Goal: Navigation & Orientation: Find specific page/section

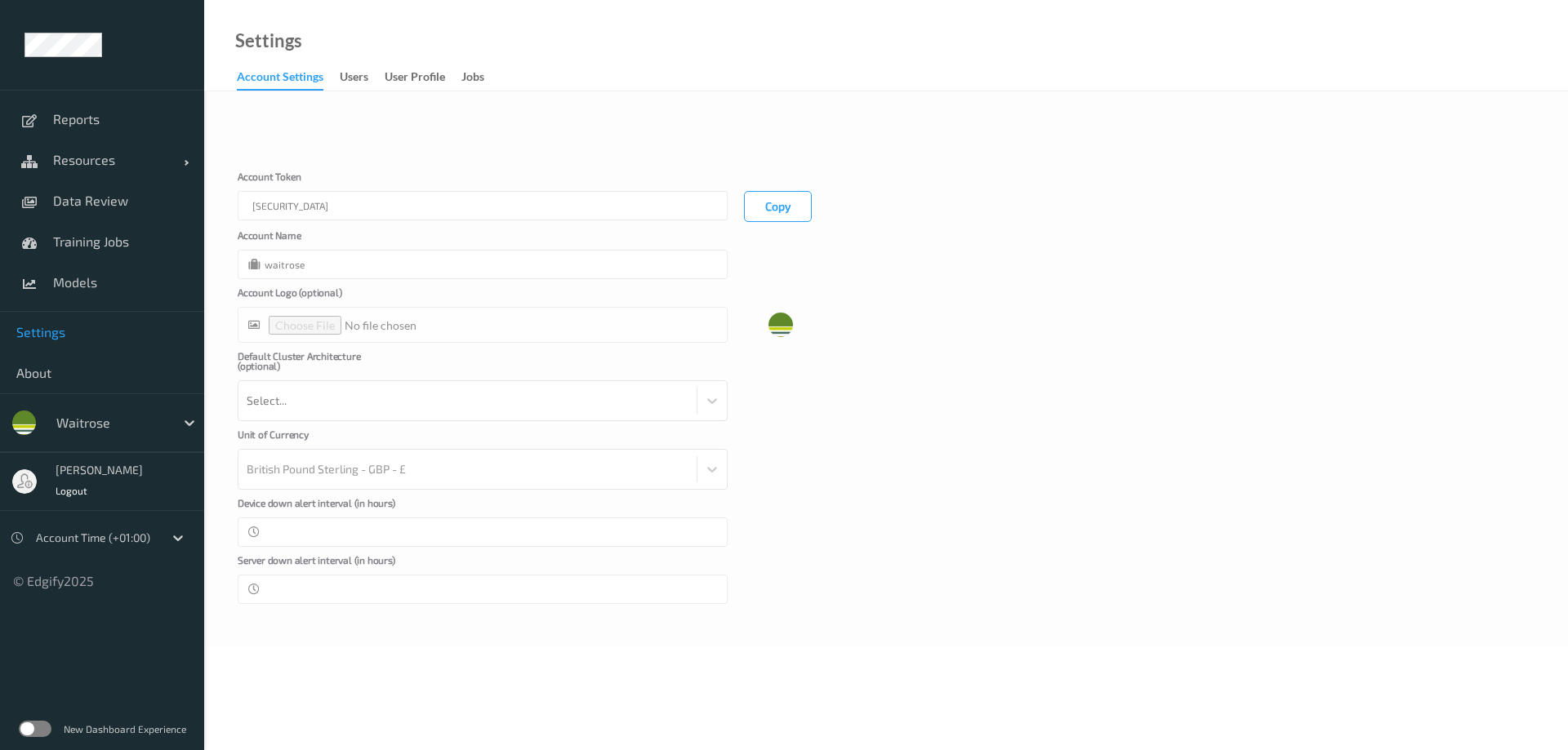
click at [43, 181] on label at bounding box center [34, 730] width 32 height 17
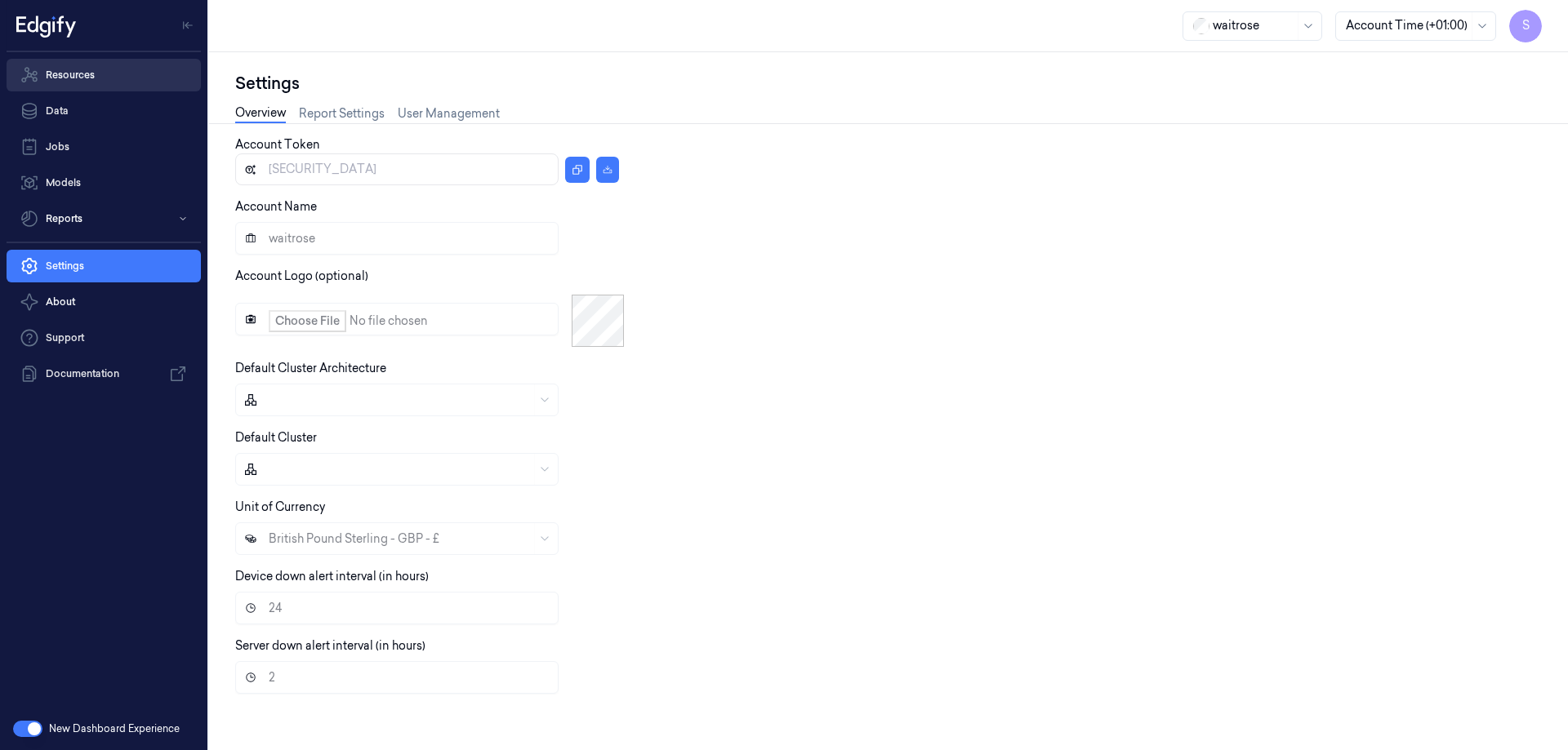
click at [108, 75] on link "Resources" at bounding box center [103, 75] width 194 height 32
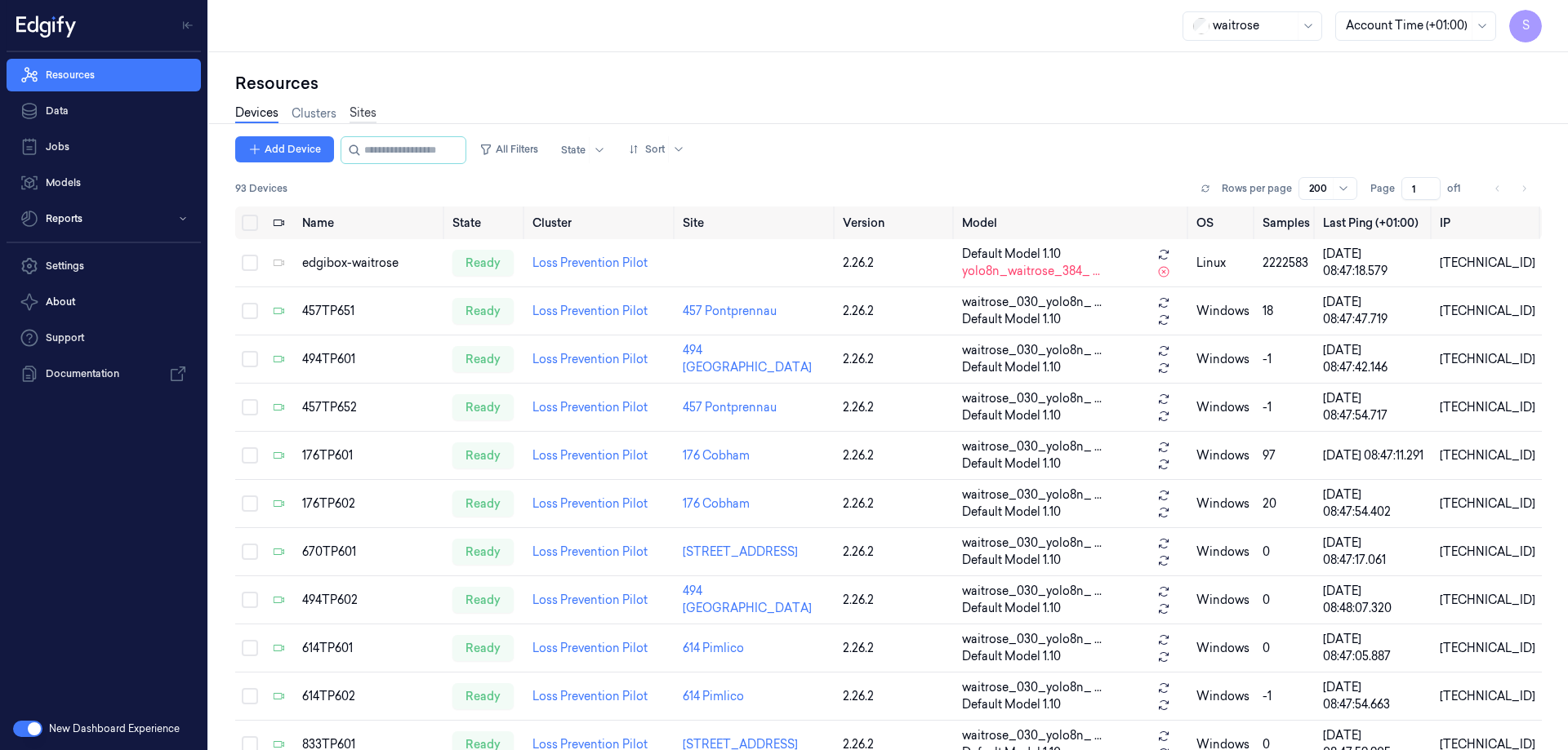
click at [371, 113] on link "Sites" at bounding box center [362, 114] width 27 height 18
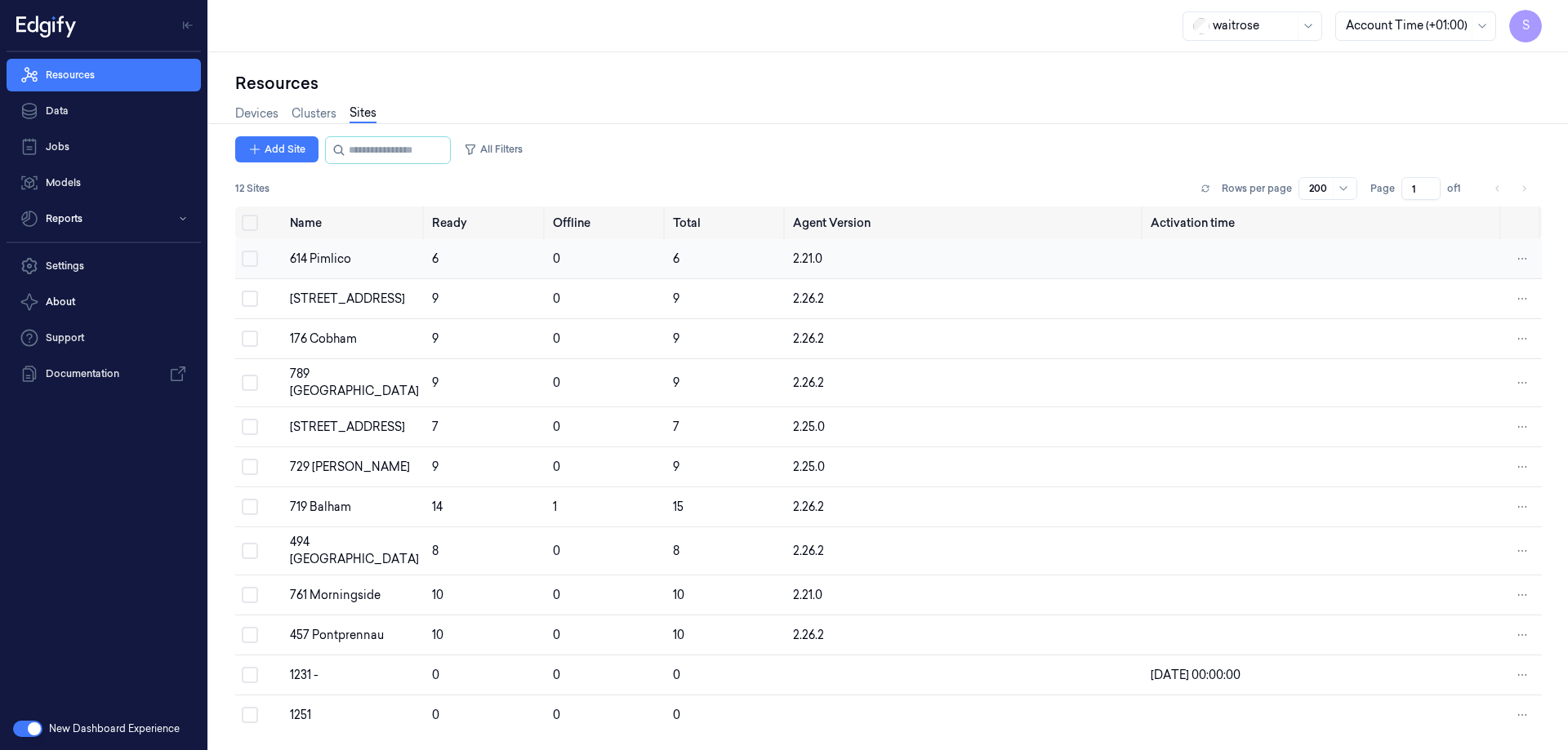
click at [345, 251] on div "614 Pimlico" at bounding box center [355, 259] width 129 height 18
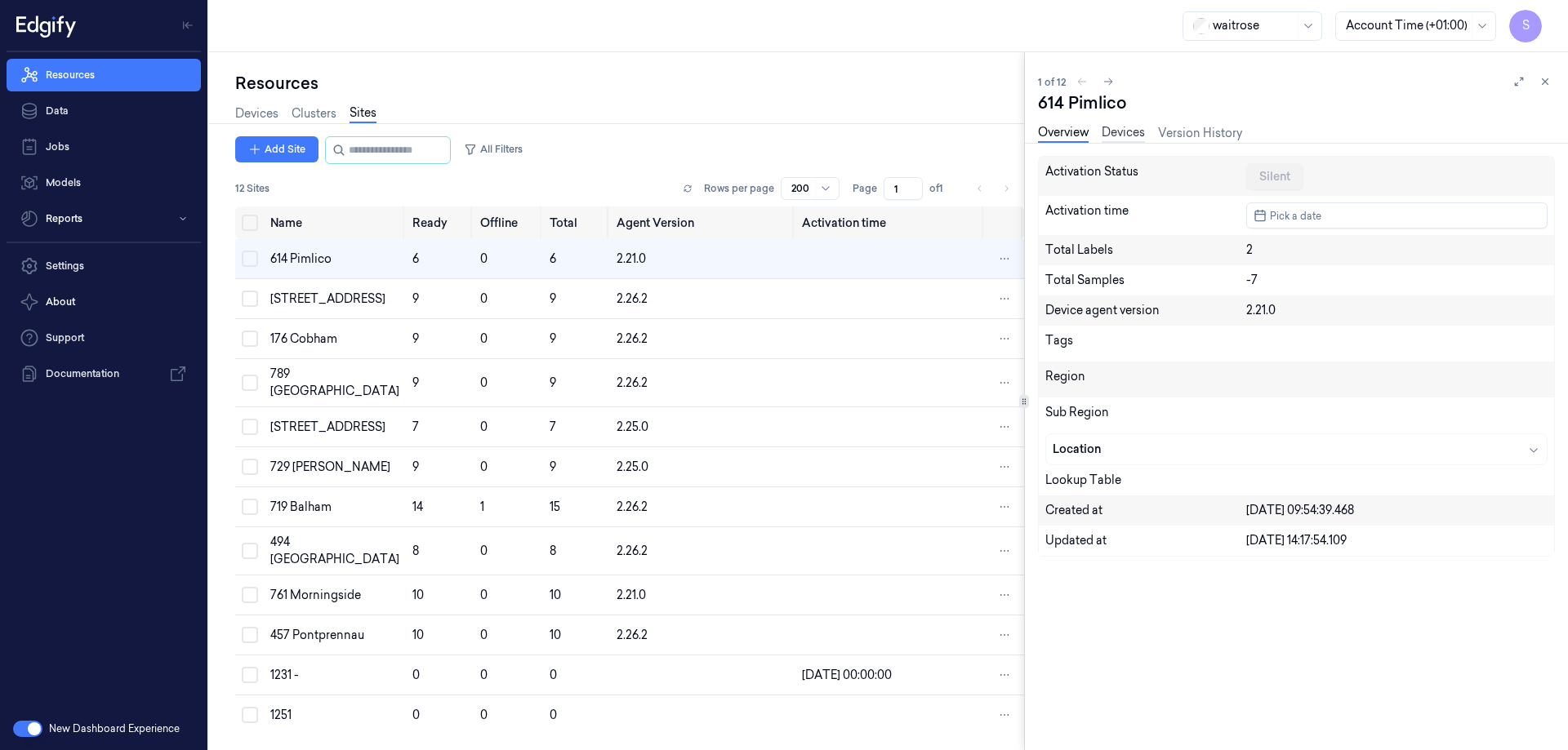
click at [1121, 132] on link "Devices" at bounding box center [1124, 133] width 43 height 18
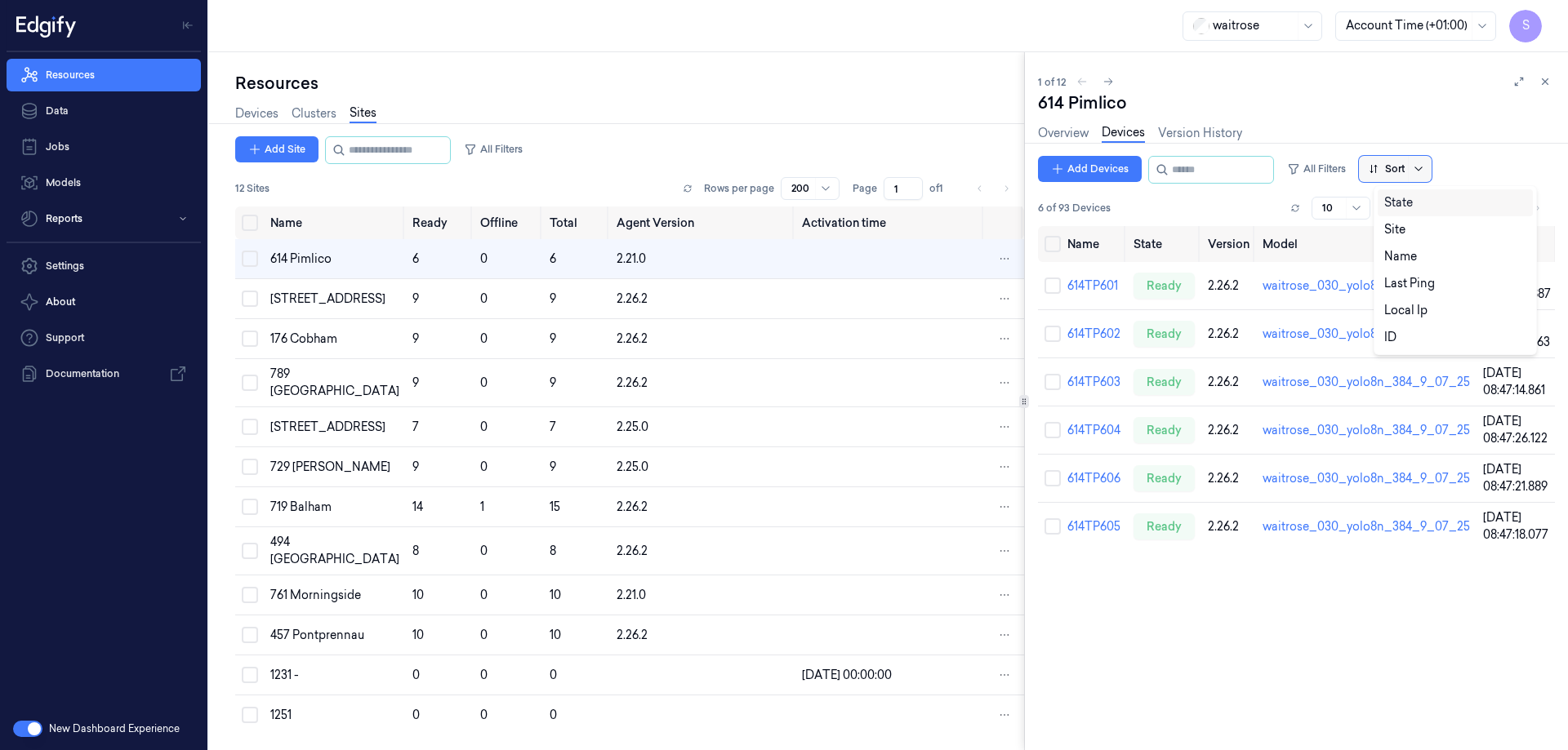
click at [1426, 163] on icon at bounding box center [1418, 169] width 13 height 13
click at [1394, 254] on div "Name" at bounding box center [1400, 257] width 32 height 18
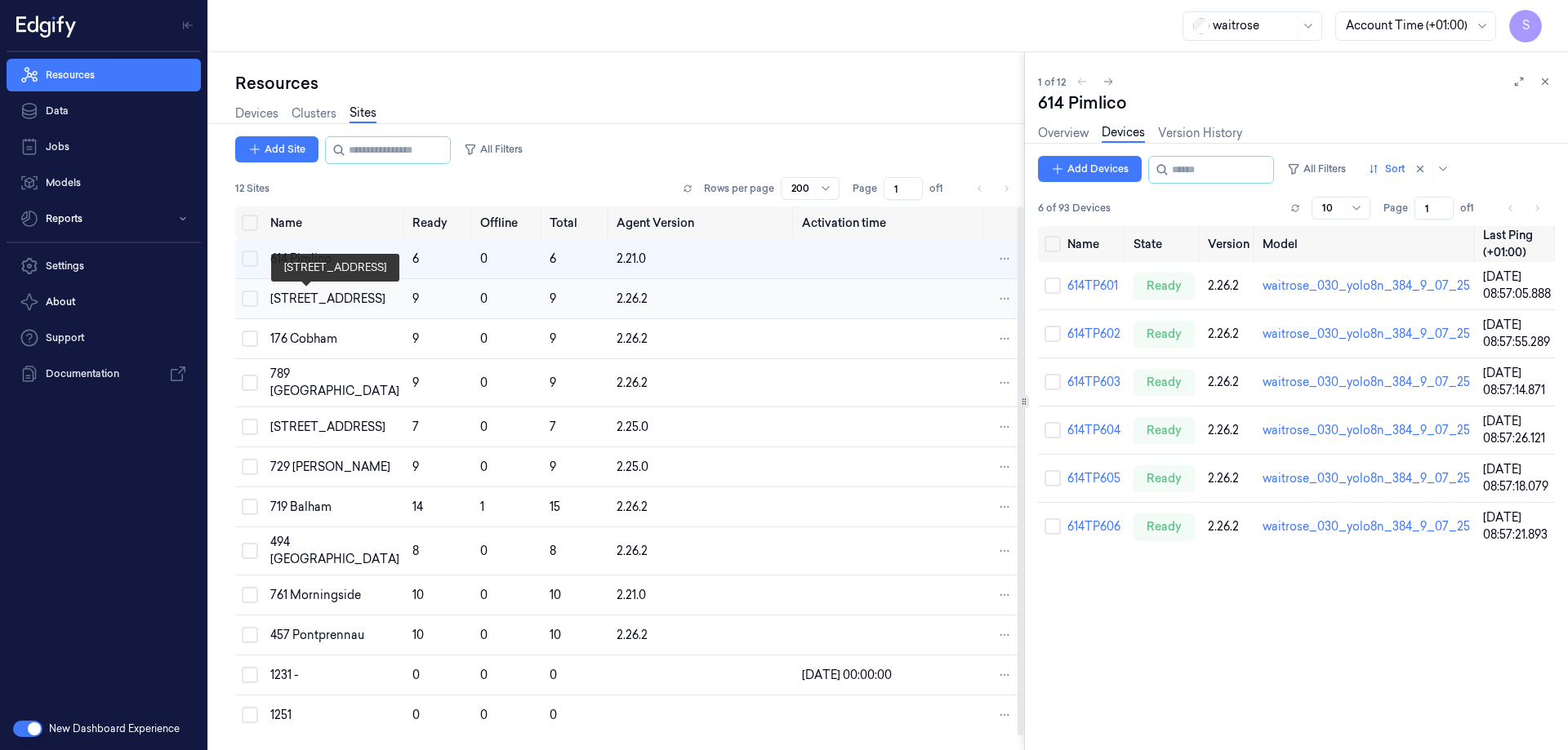
click at [312, 299] on div "[STREET_ADDRESS]" at bounding box center [335, 299] width 129 height 18
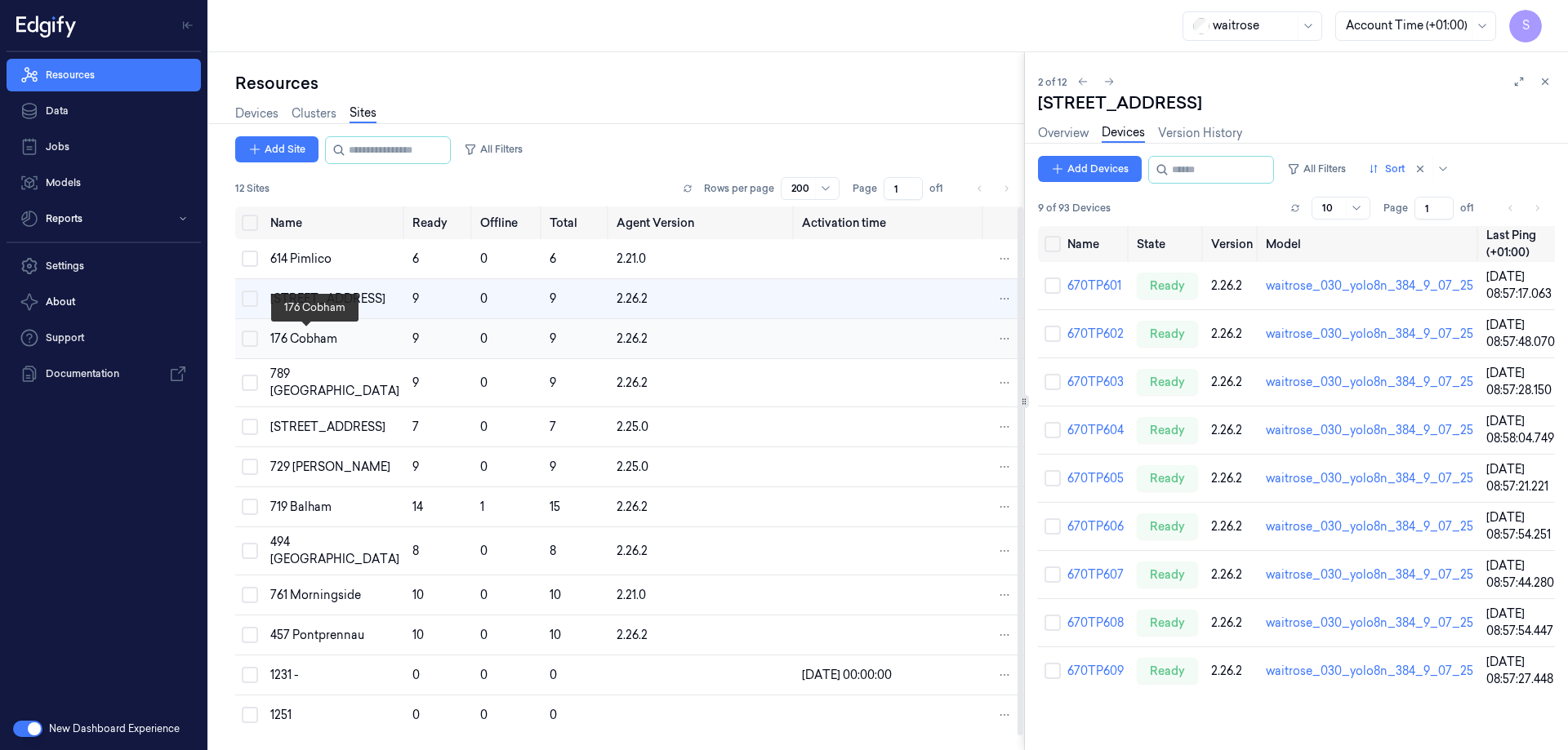
click at [316, 340] on div "176 Cobham" at bounding box center [335, 339] width 129 height 18
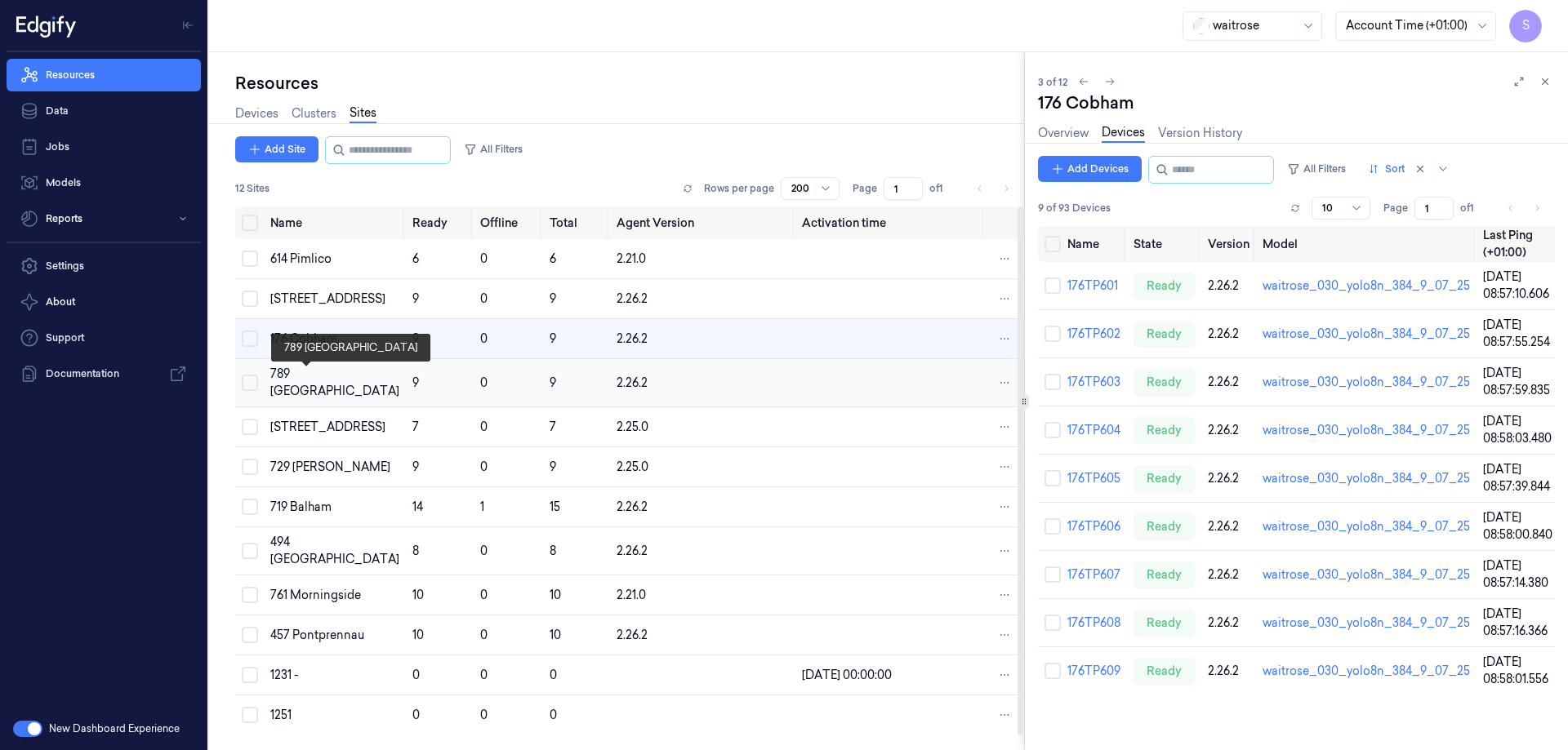
click at [299, 379] on div "789 [GEOGRAPHIC_DATA]" at bounding box center [335, 382] width 129 height 34
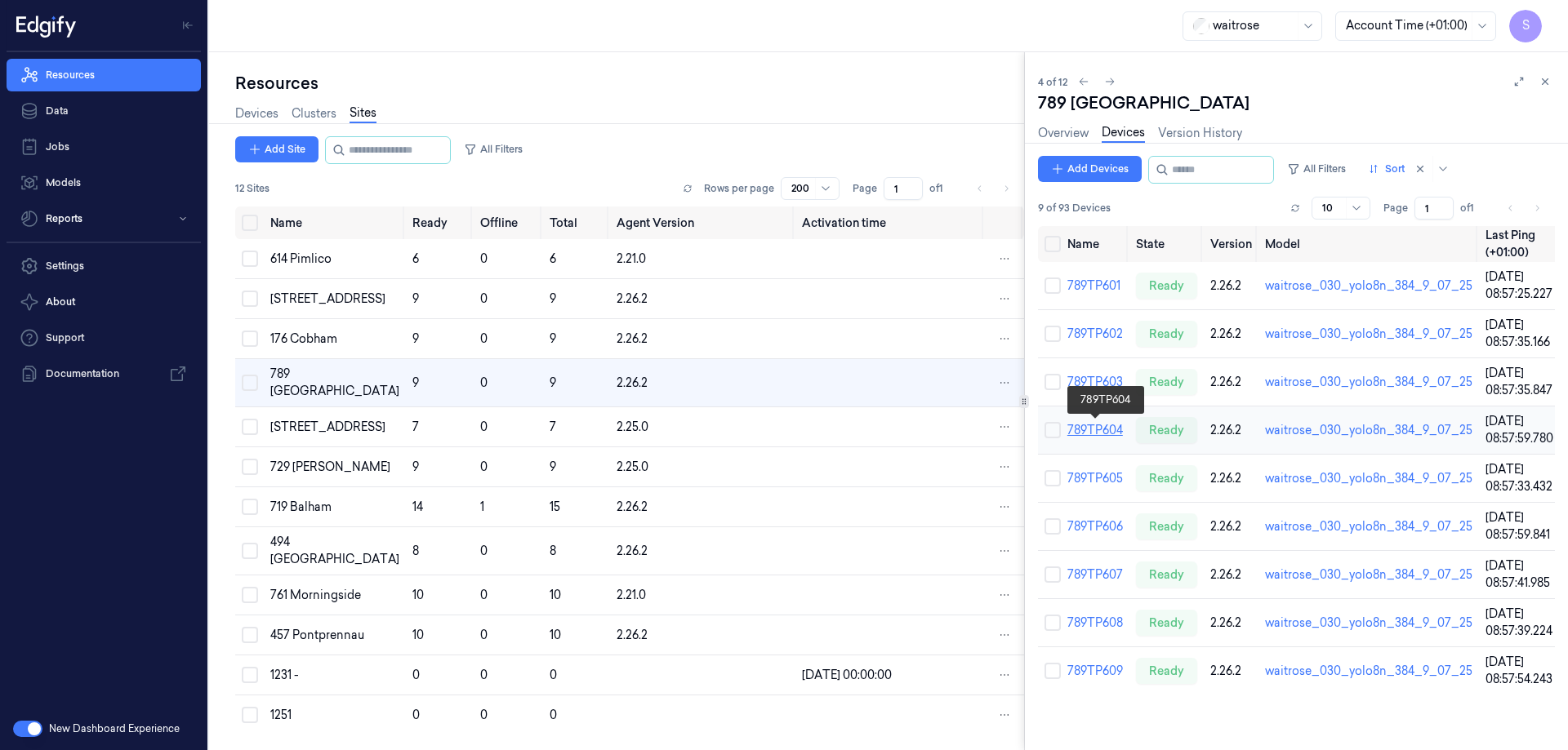
click at [1103, 428] on link "789TP604" at bounding box center [1095, 430] width 55 height 15
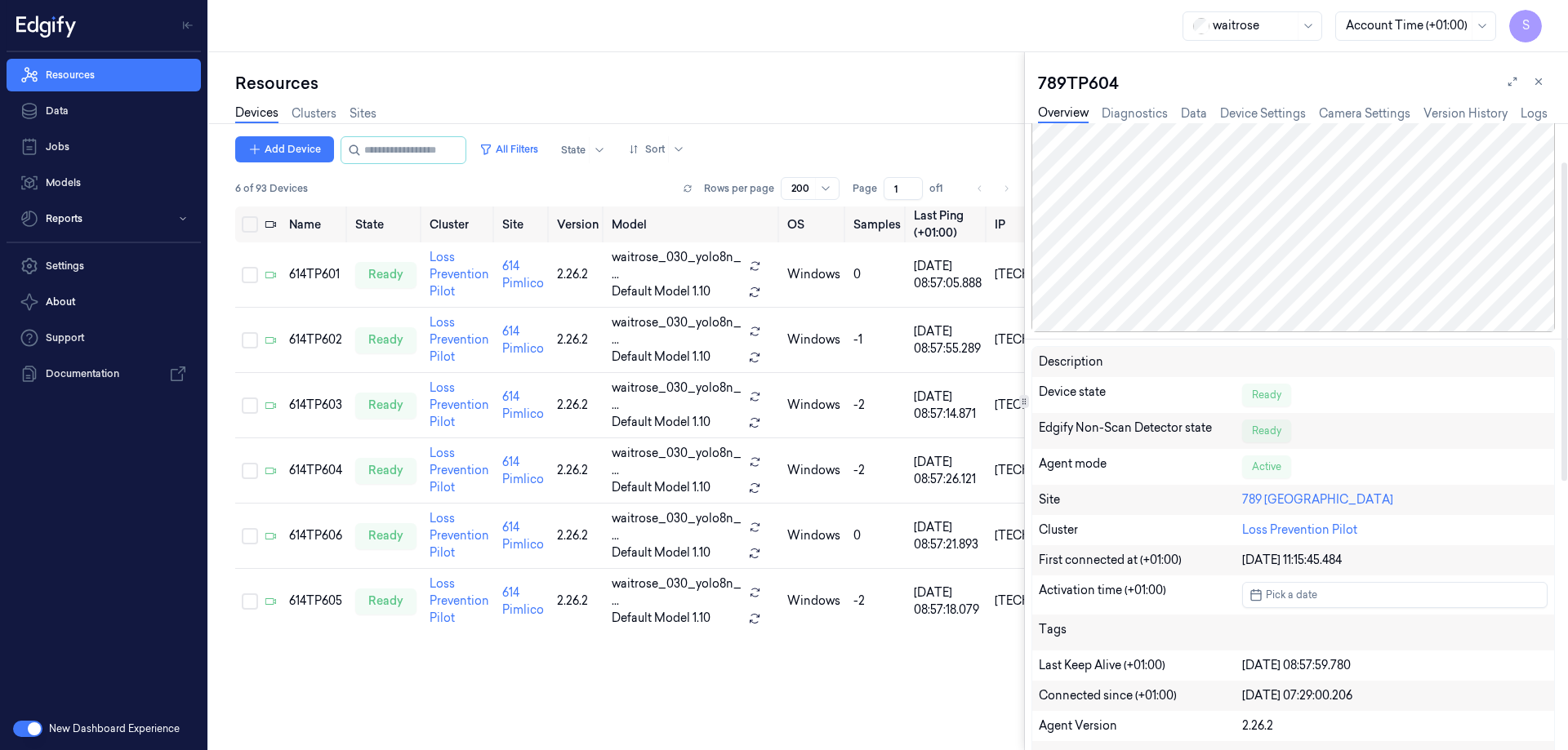
scroll to position [163, 0]
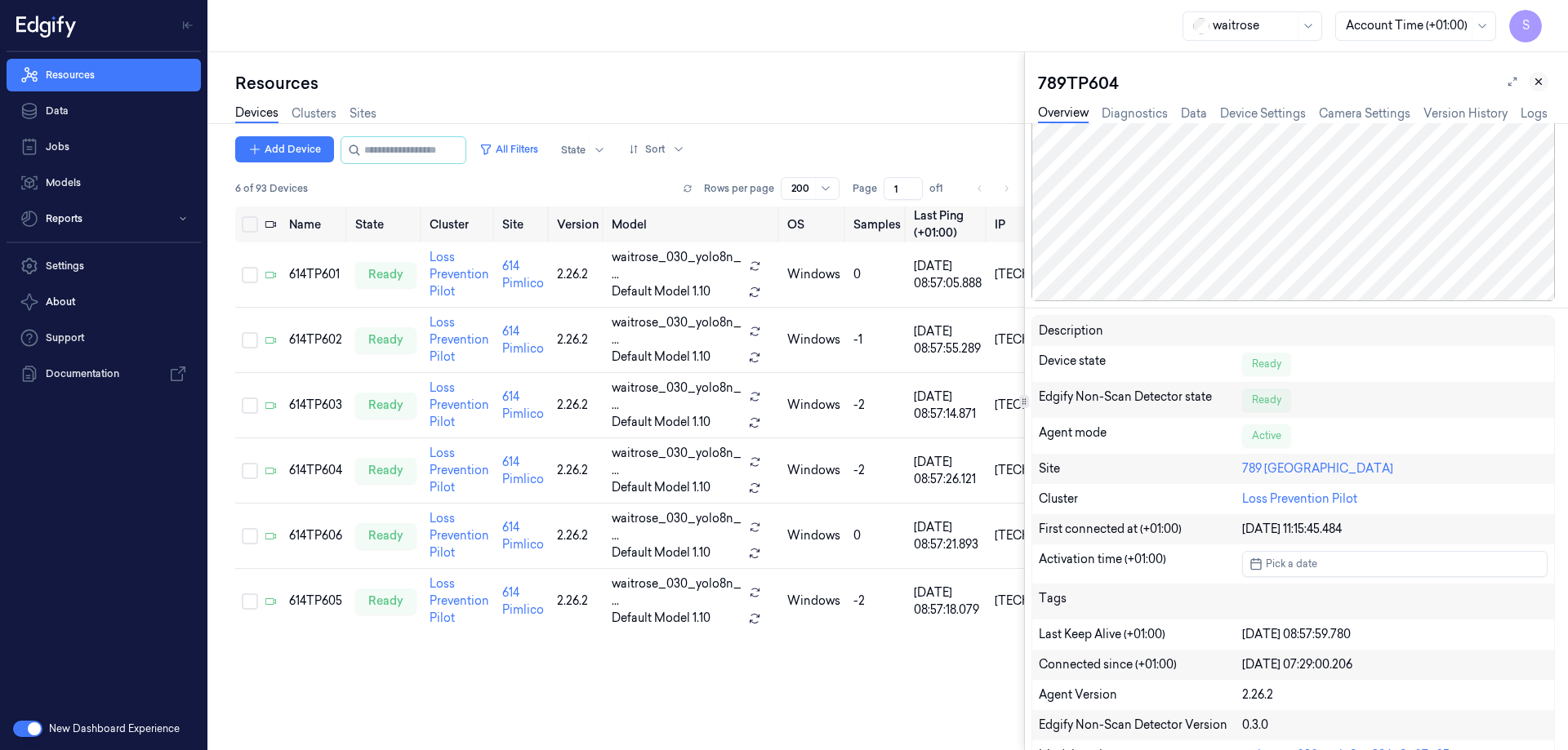
click at [1538, 81] on icon at bounding box center [1538, 81] width 11 height 11
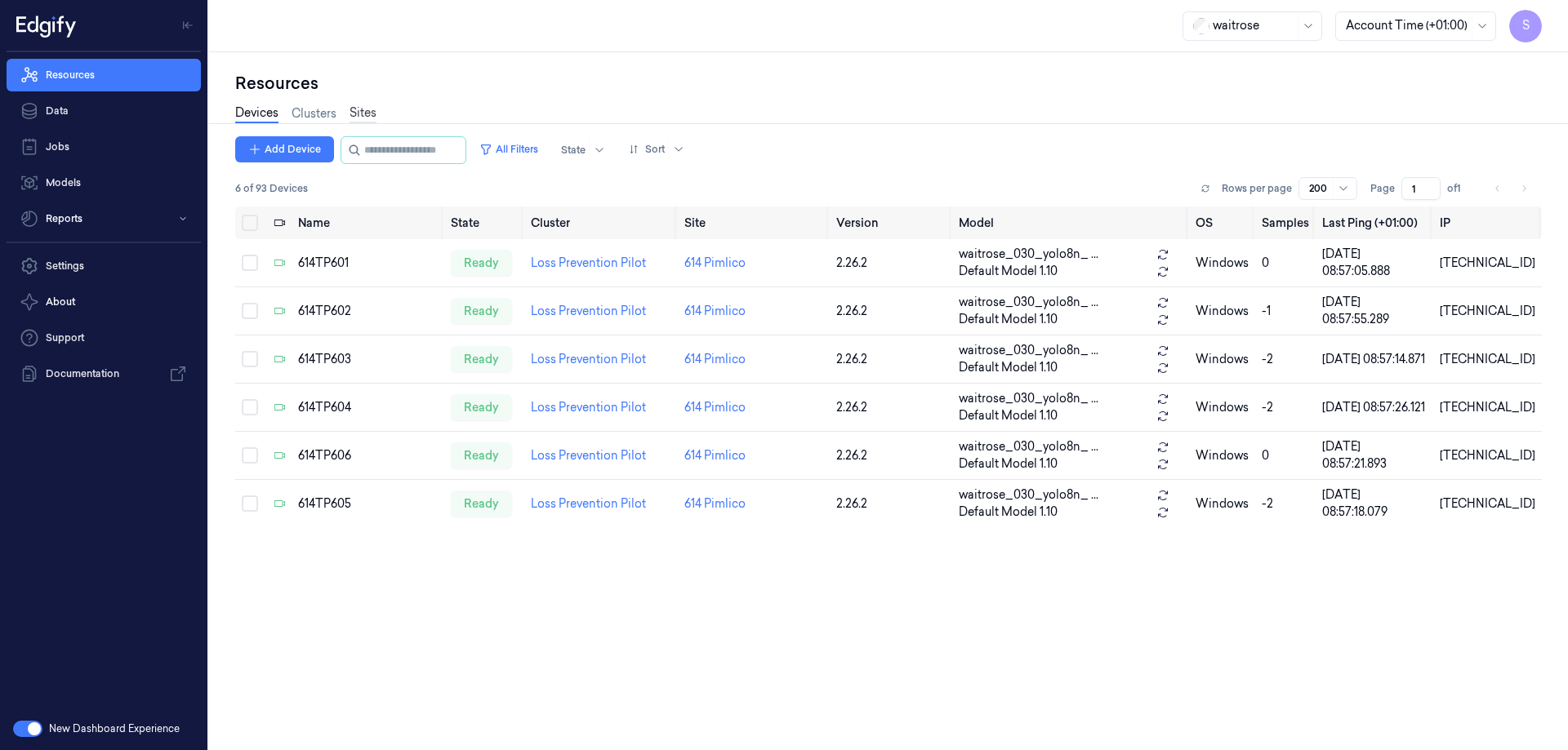
click at [356, 109] on link "Sites" at bounding box center [362, 114] width 27 height 18
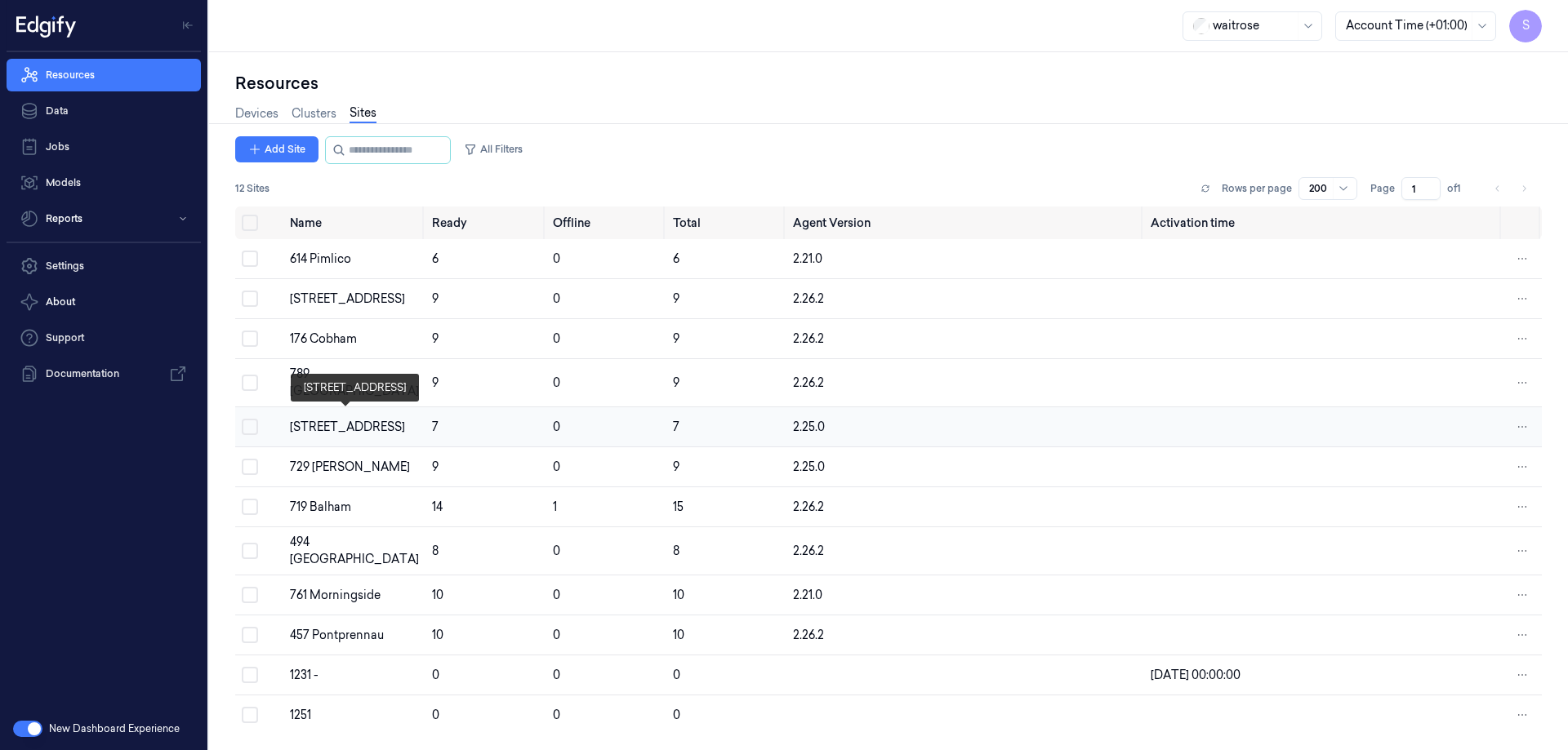
click at [328, 422] on div "[STREET_ADDRESS]" at bounding box center [355, 427] width 129 height 18
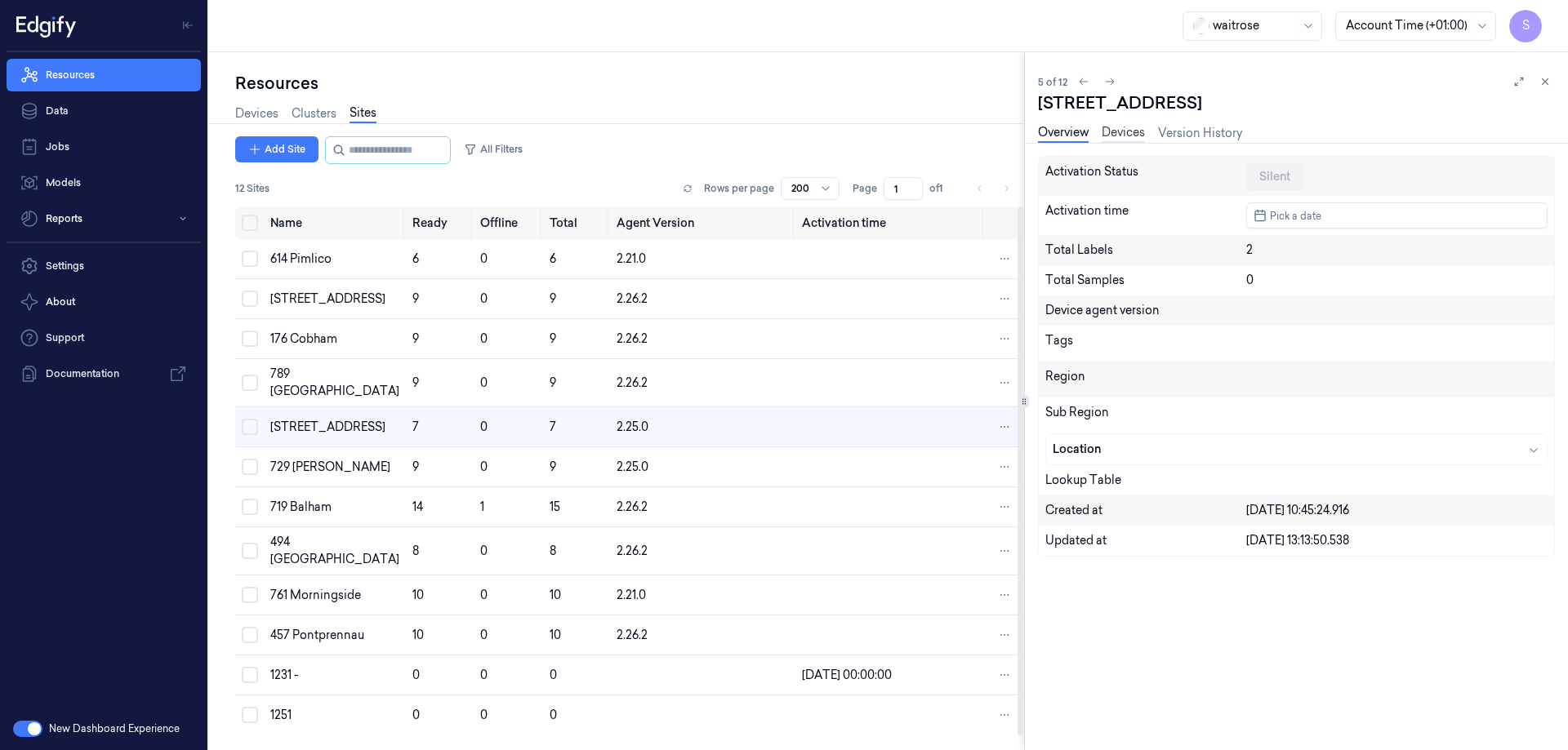
click at [1145, 126] on link "Devices" at bounding box center [1124, 133] width 43 height 18
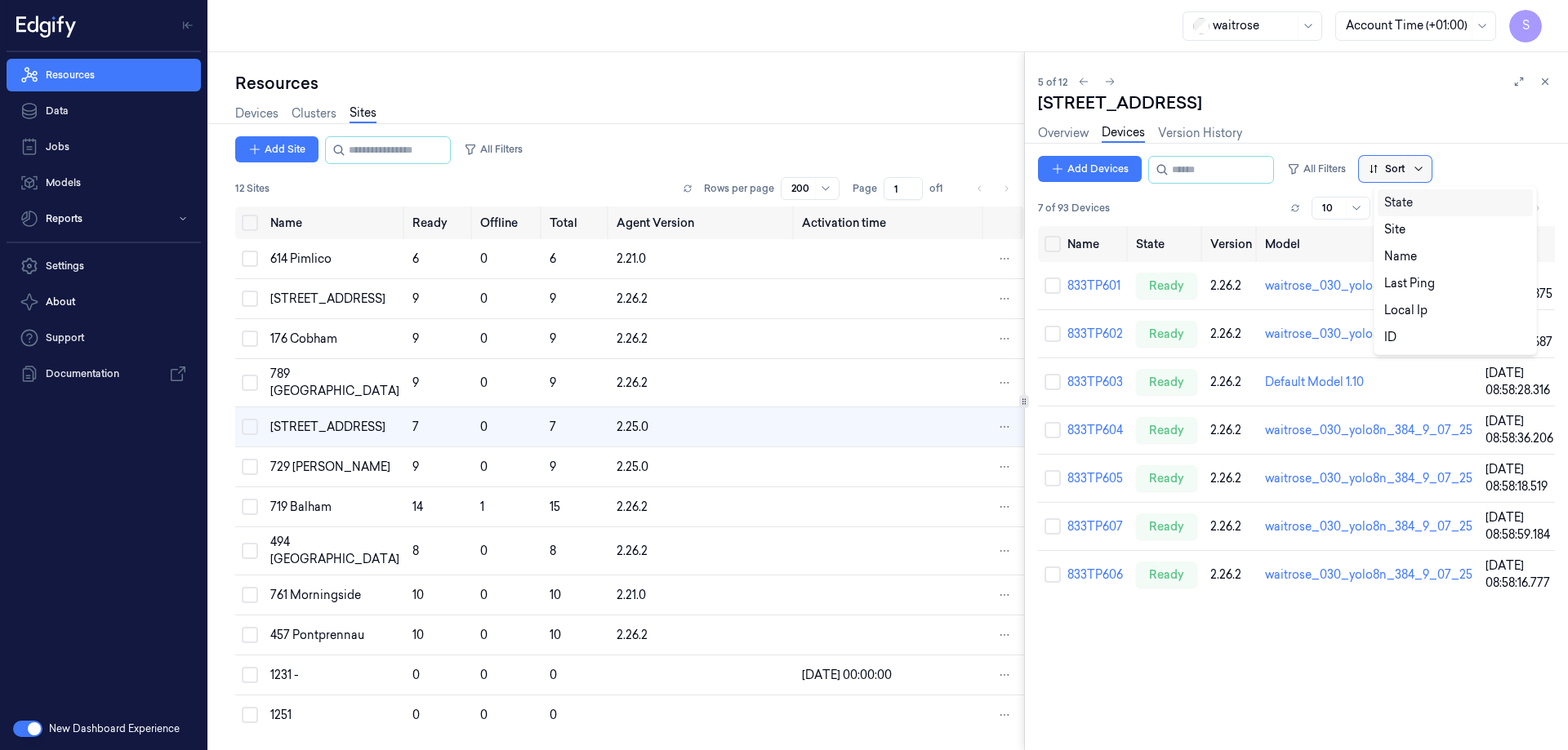
click at [1426, 170] on icon at bounding box center [1418, 169] width 13 height 13
click at [1392, 257] on div "Name" at bounding box center [1400, 257] width 32 height 18
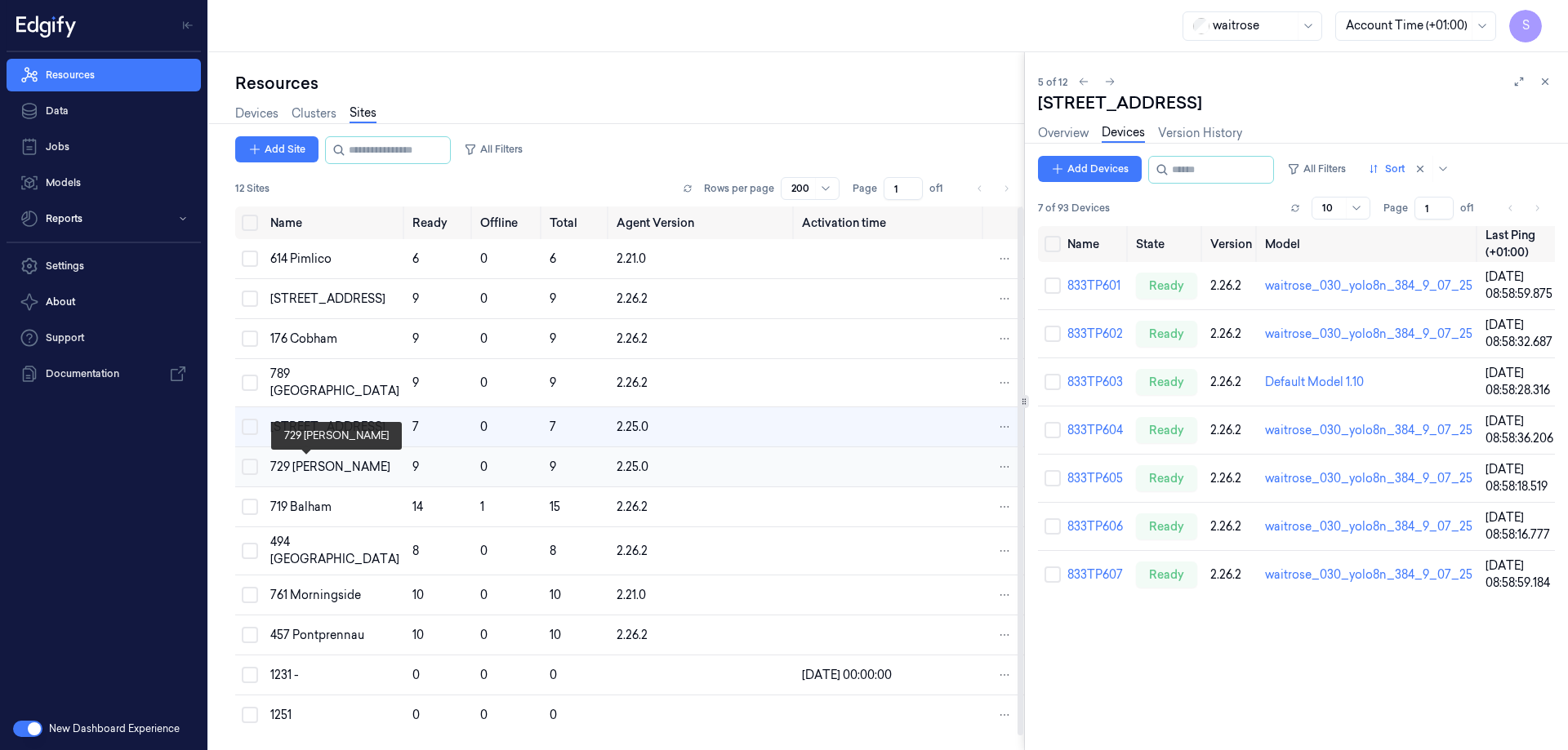
click at [291, 466] on div "729 [PERSON_NAME]" at bounding box center [335, 467] width 129 height 18
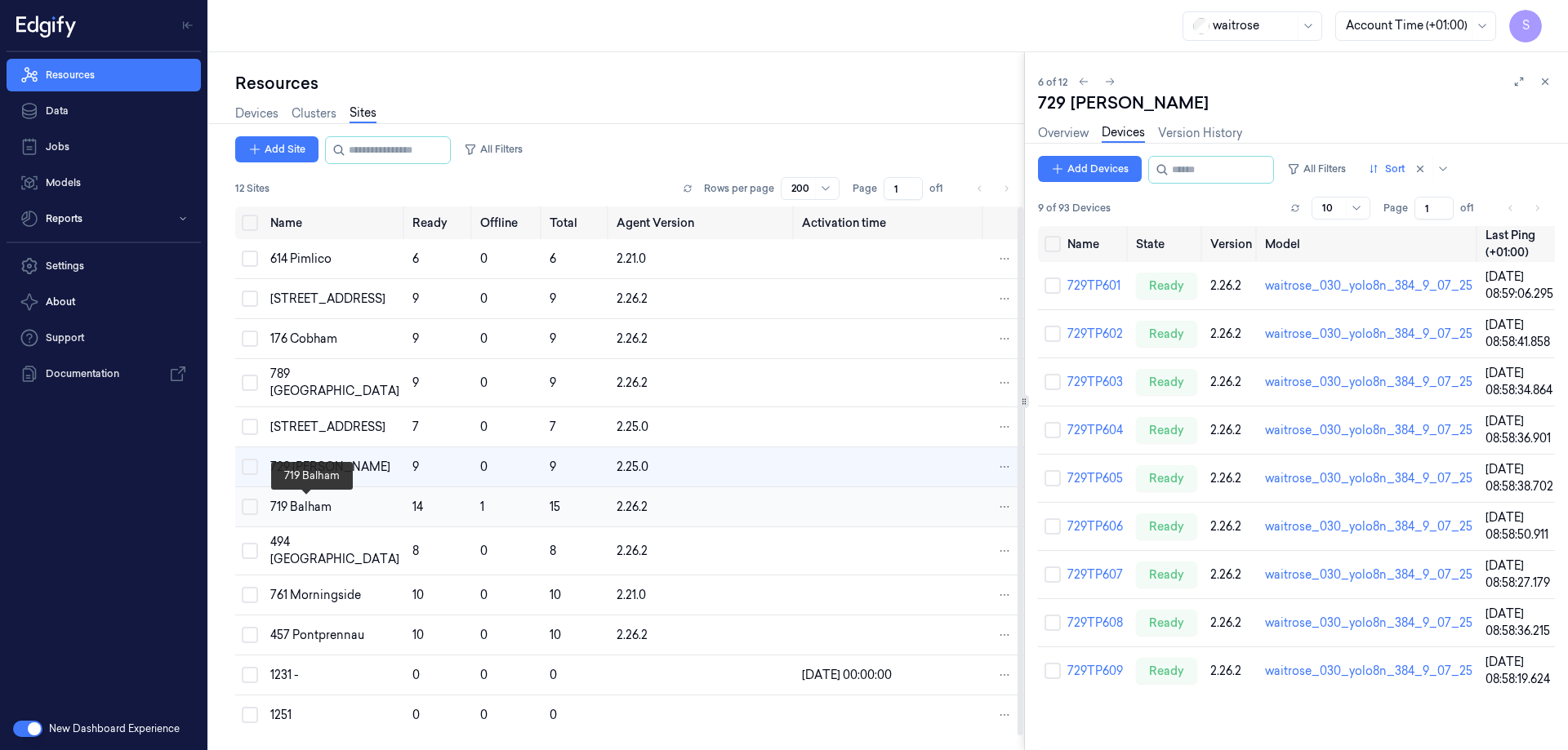
click at [299, 503] on div "719 Balham" at bounding box center [335, 507] width 129 height 18
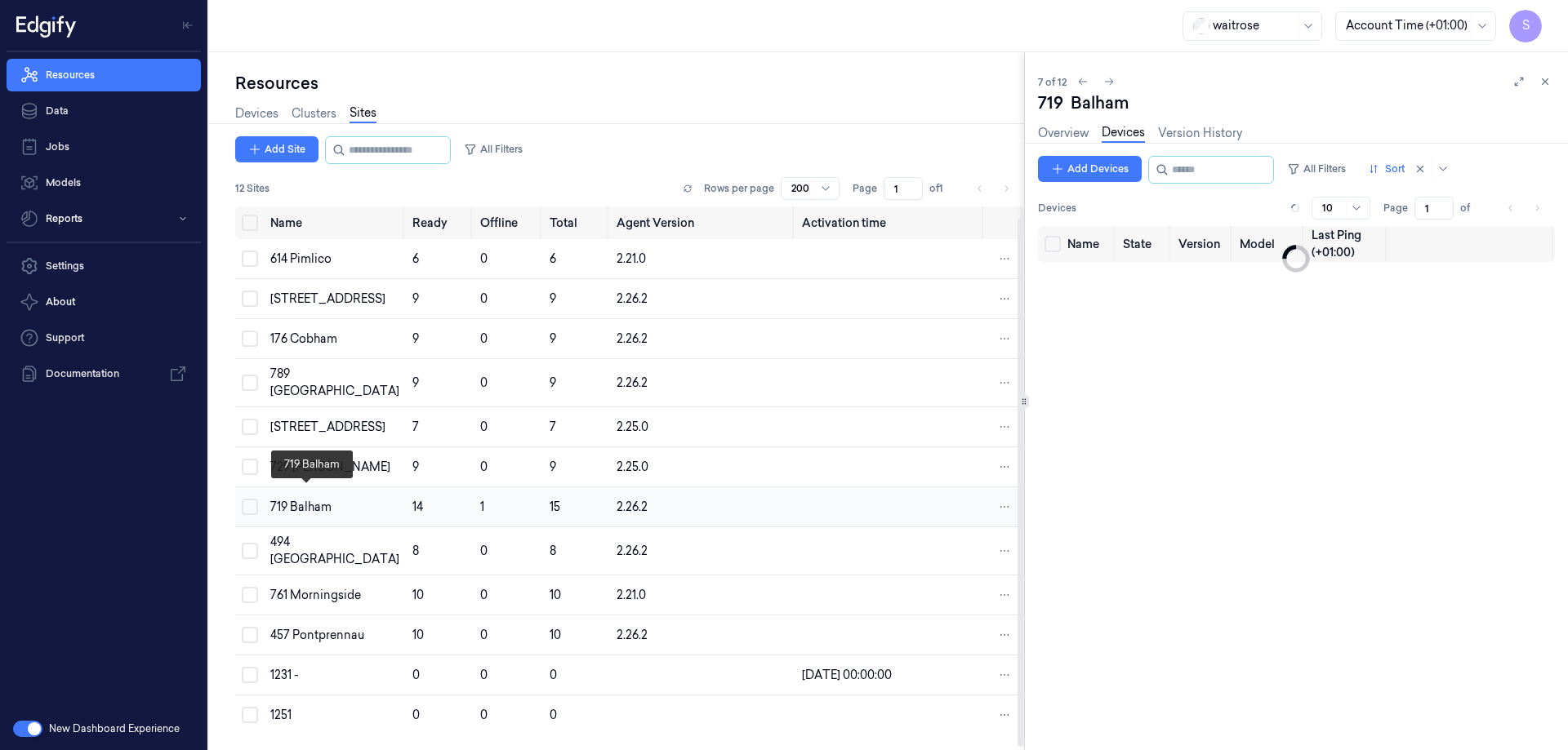
scroll to position [14, 0]
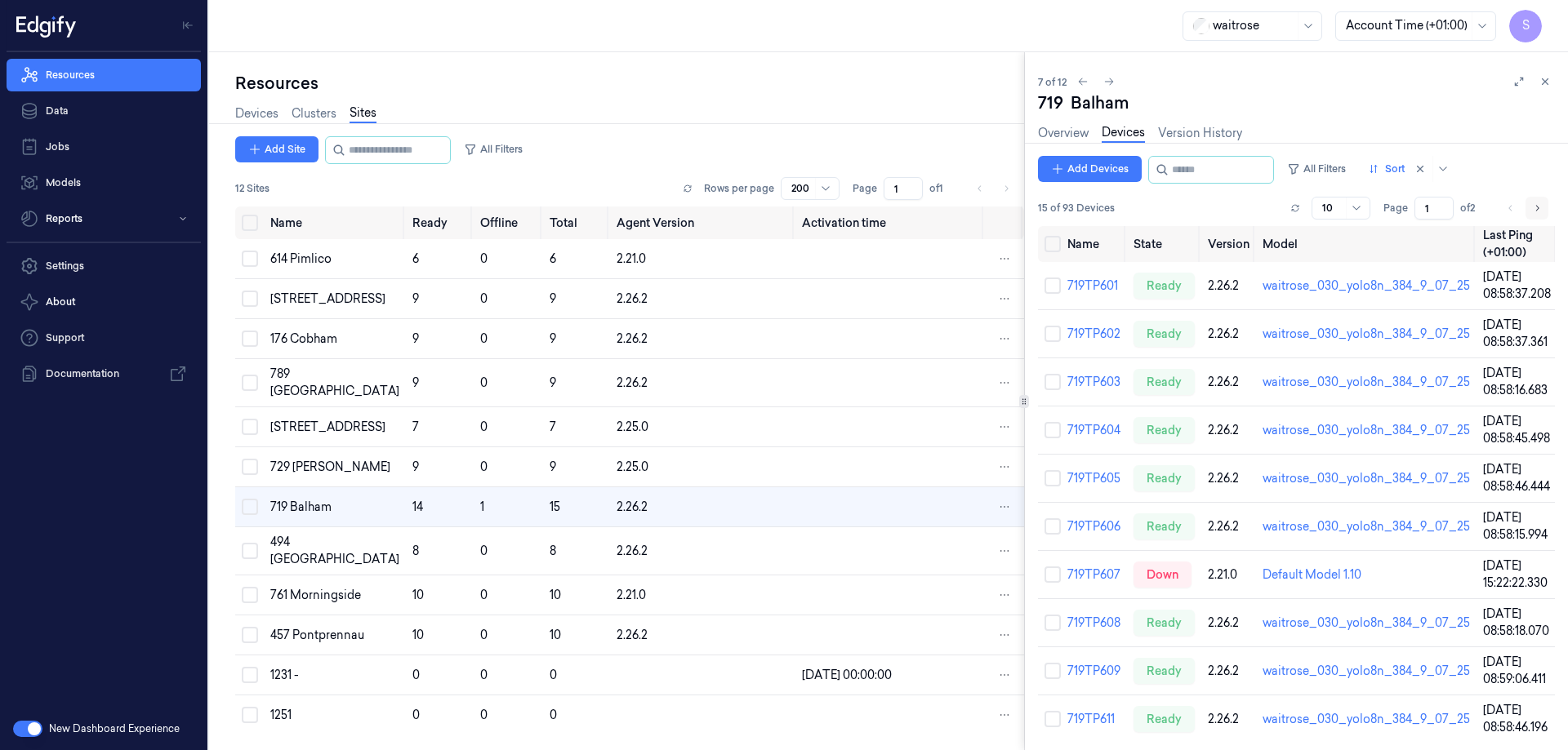
click at [1542, 212] on button "Go to next page" at bounding box center [1537, 208] width 23 height 23
type input "2"
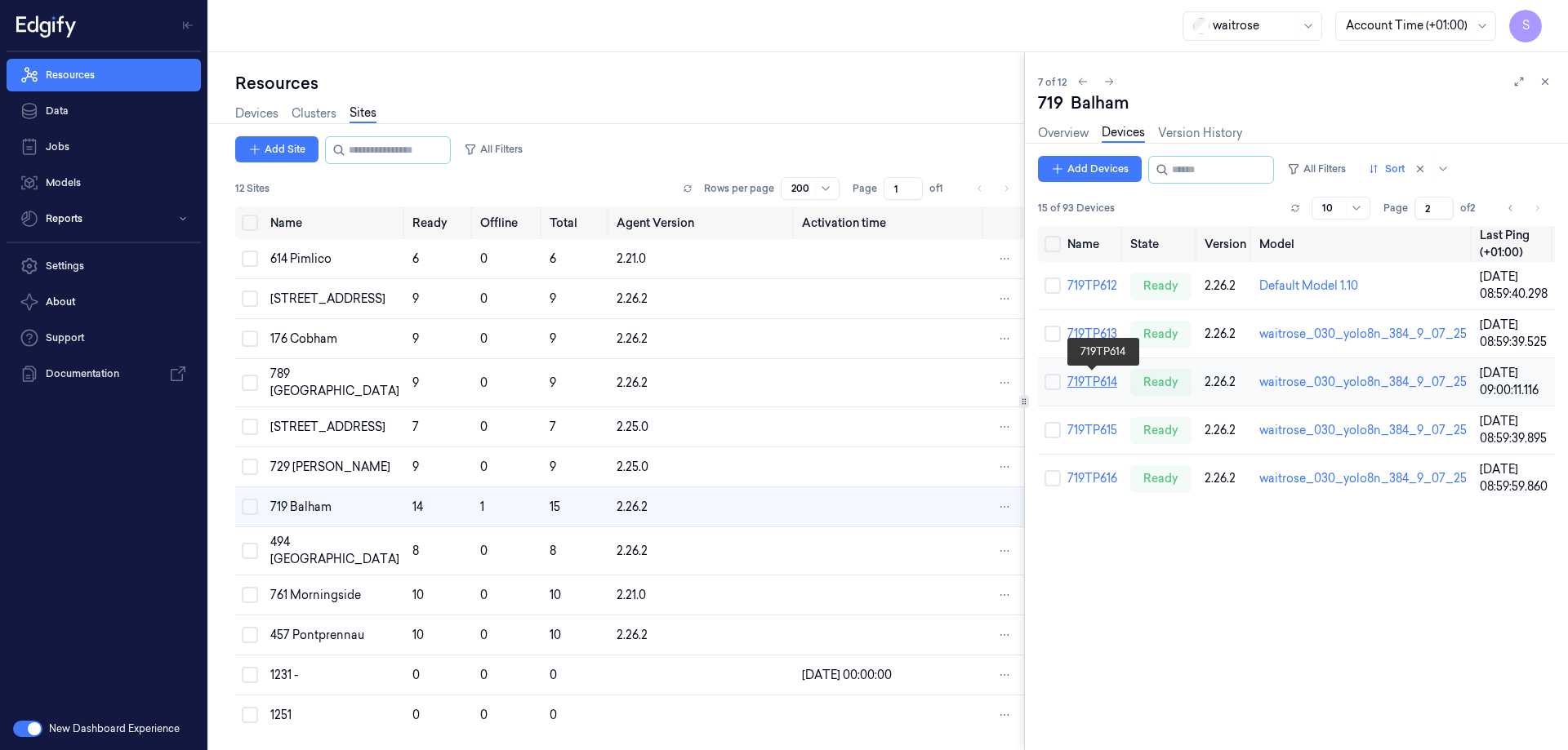
click at [1081, 380] on link "719TP614" at bounding box center [1092, 382] width 50 height 15
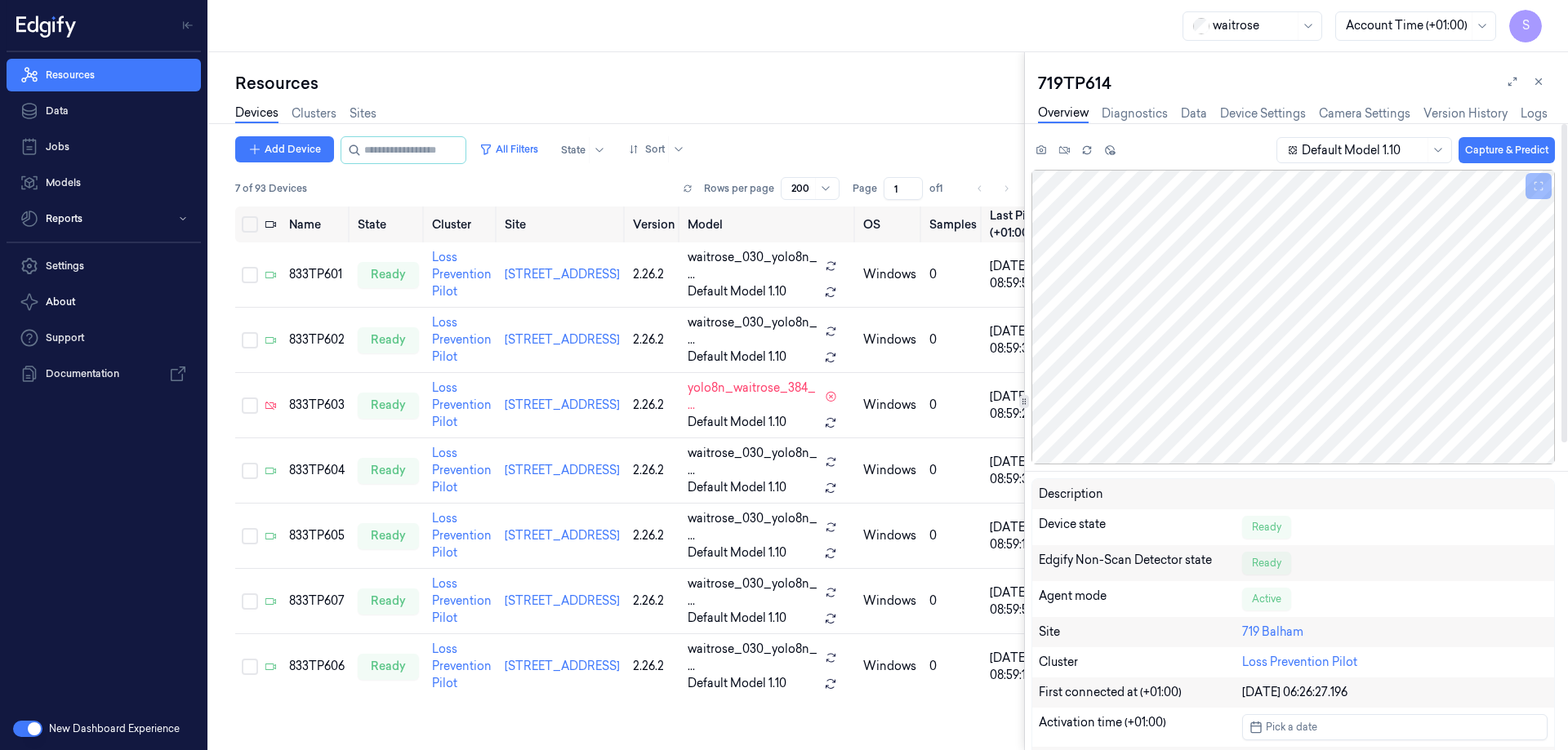
scroll to position [245, 0]
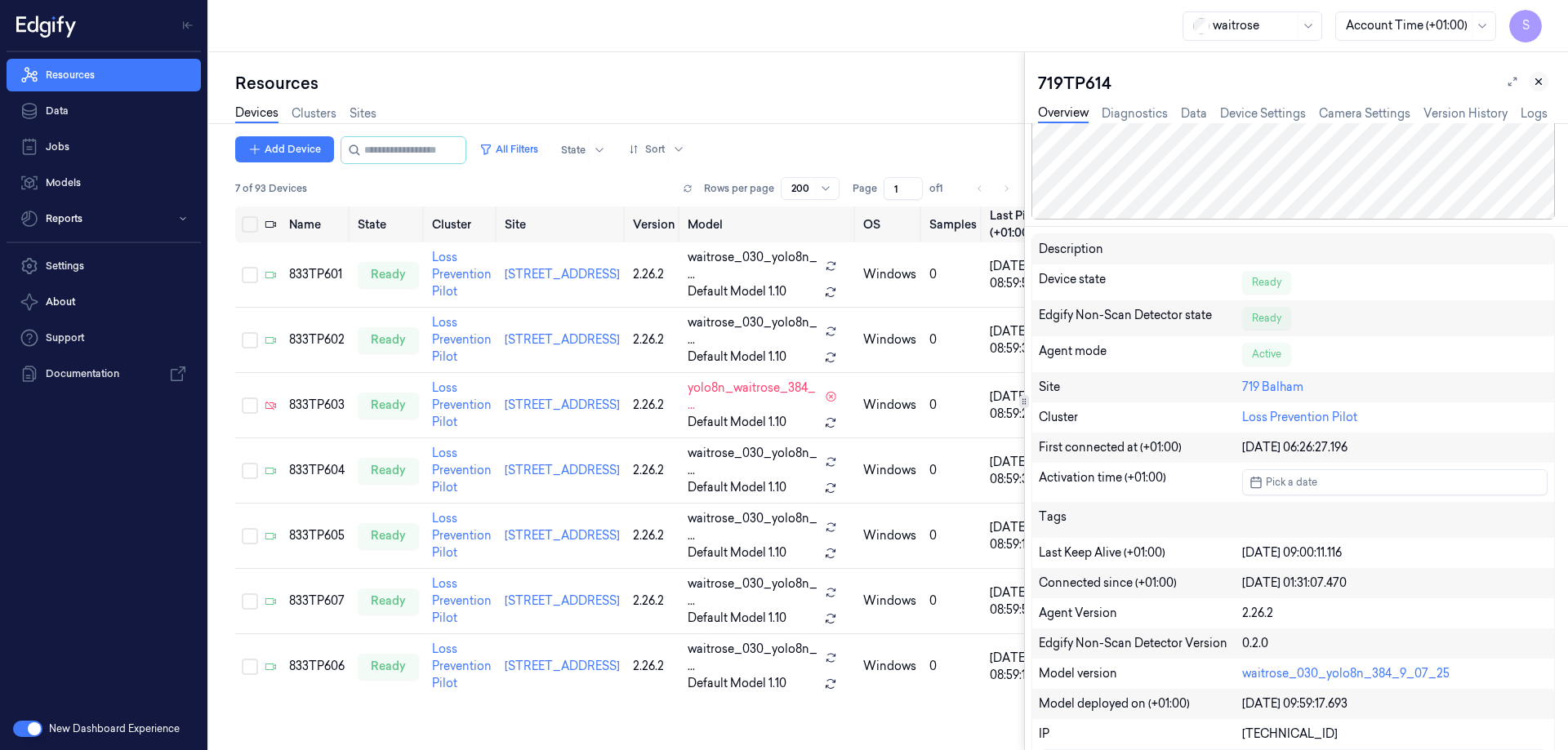
click at [1538, 81] on icon at bounding box center [1538, 81] width 11 height 11
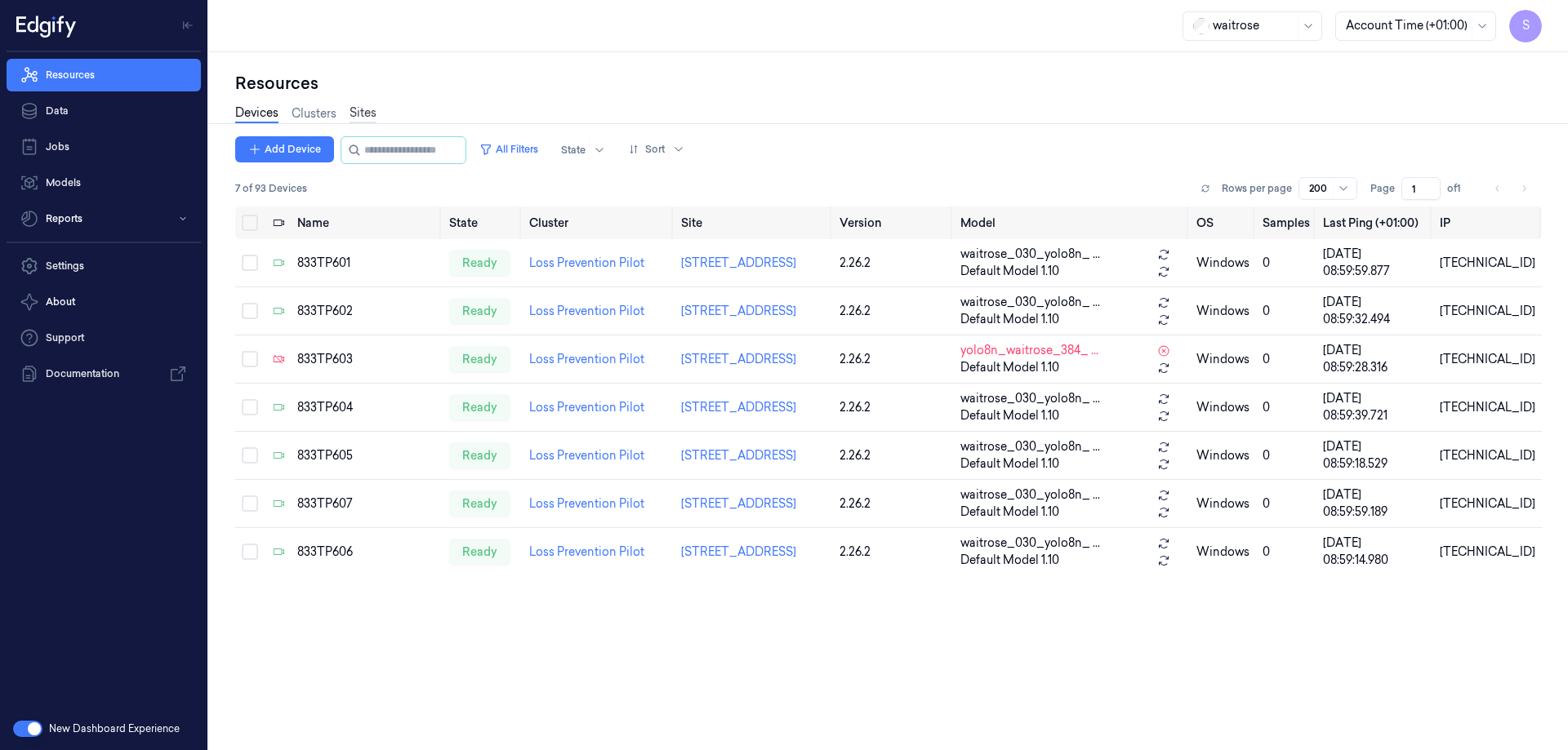
click at [370, 107] on link "Sites" at bounding box center [362, 114] width 27 height 18
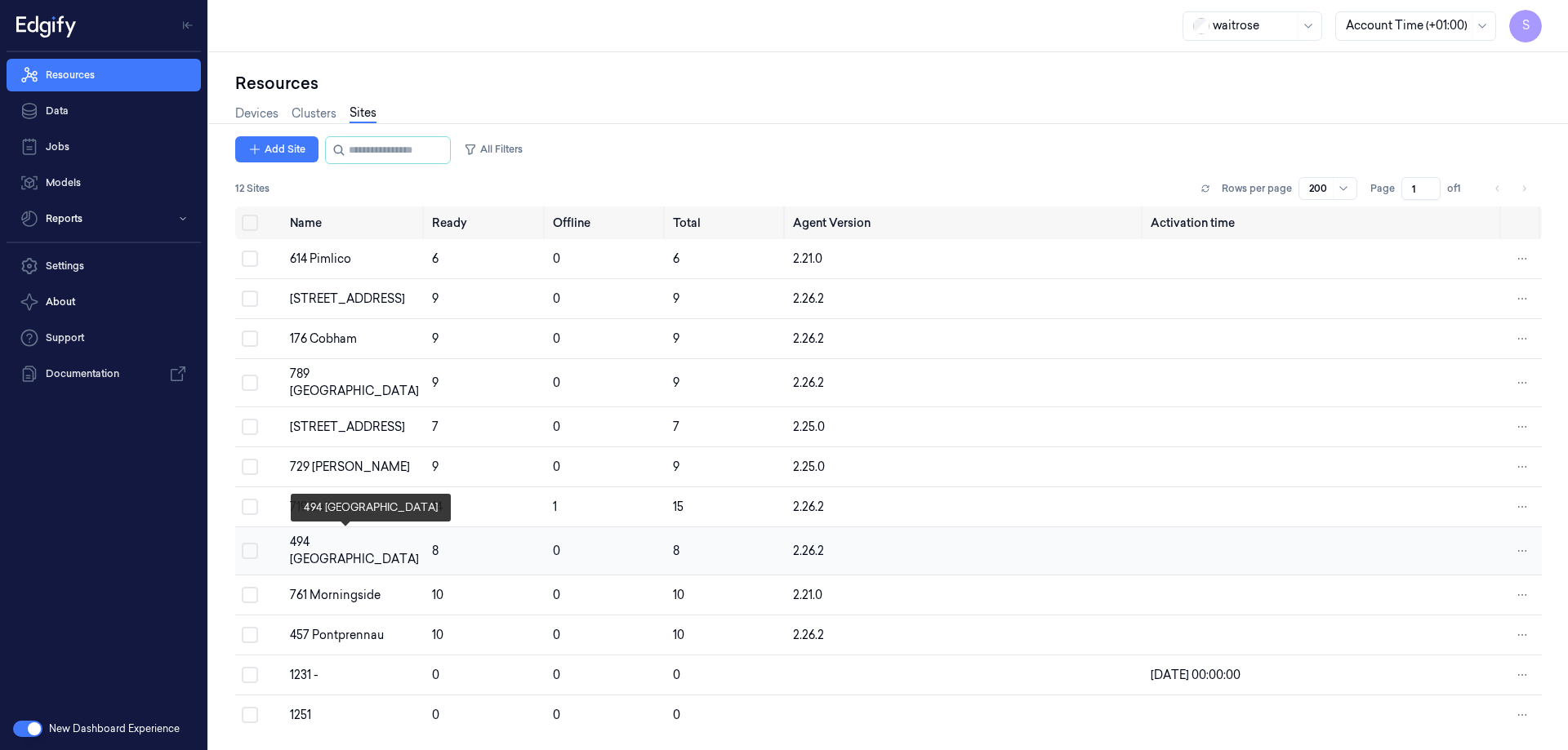
click at [338, 536] on div "494 [GEOGRAPHIC_DATA]" at bounding box center [355, 550] width 129 height 34
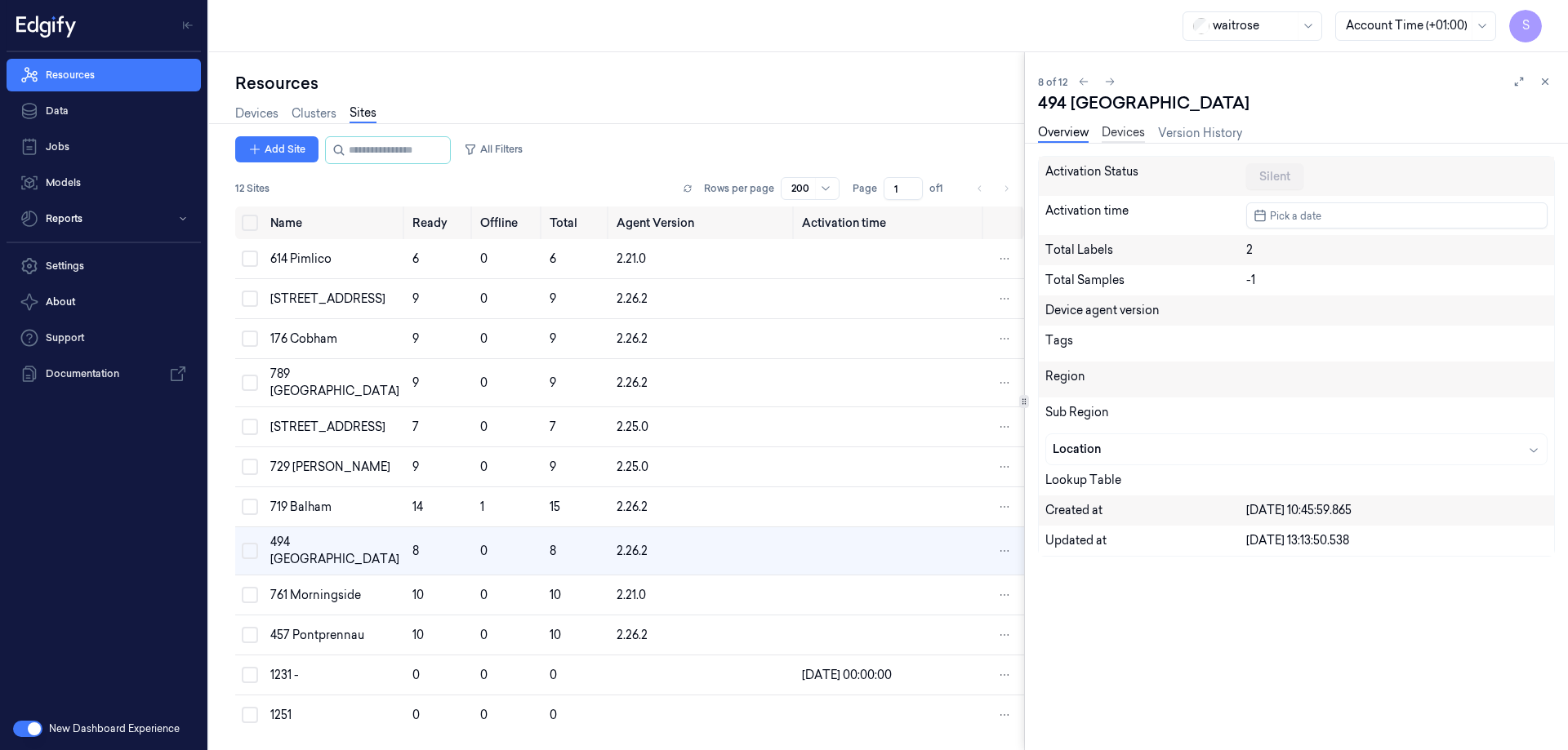
click at [1139, 138] on link "Devices" at bounding box center [1124, 133] width 43 height 18
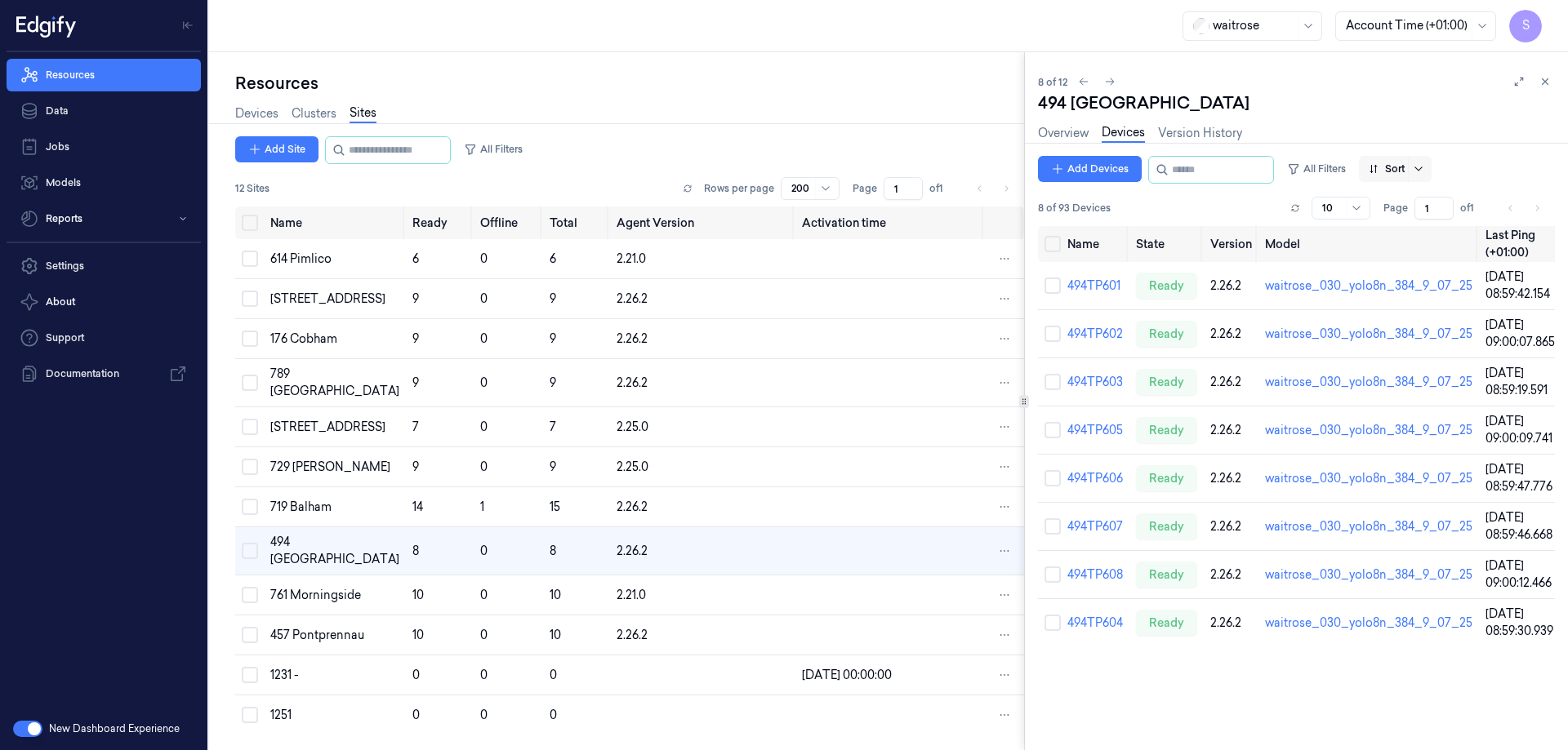
click at [1426, 173] on icon at bounding box center [1418, 169] width 13 height 13
click at [1391, 259] on div "Name" at bounding box center [1400, 257] width 32 height 18
click at [311, 602] on div "761 Morningside" at bounding box center [335, 596] width 129 height 18
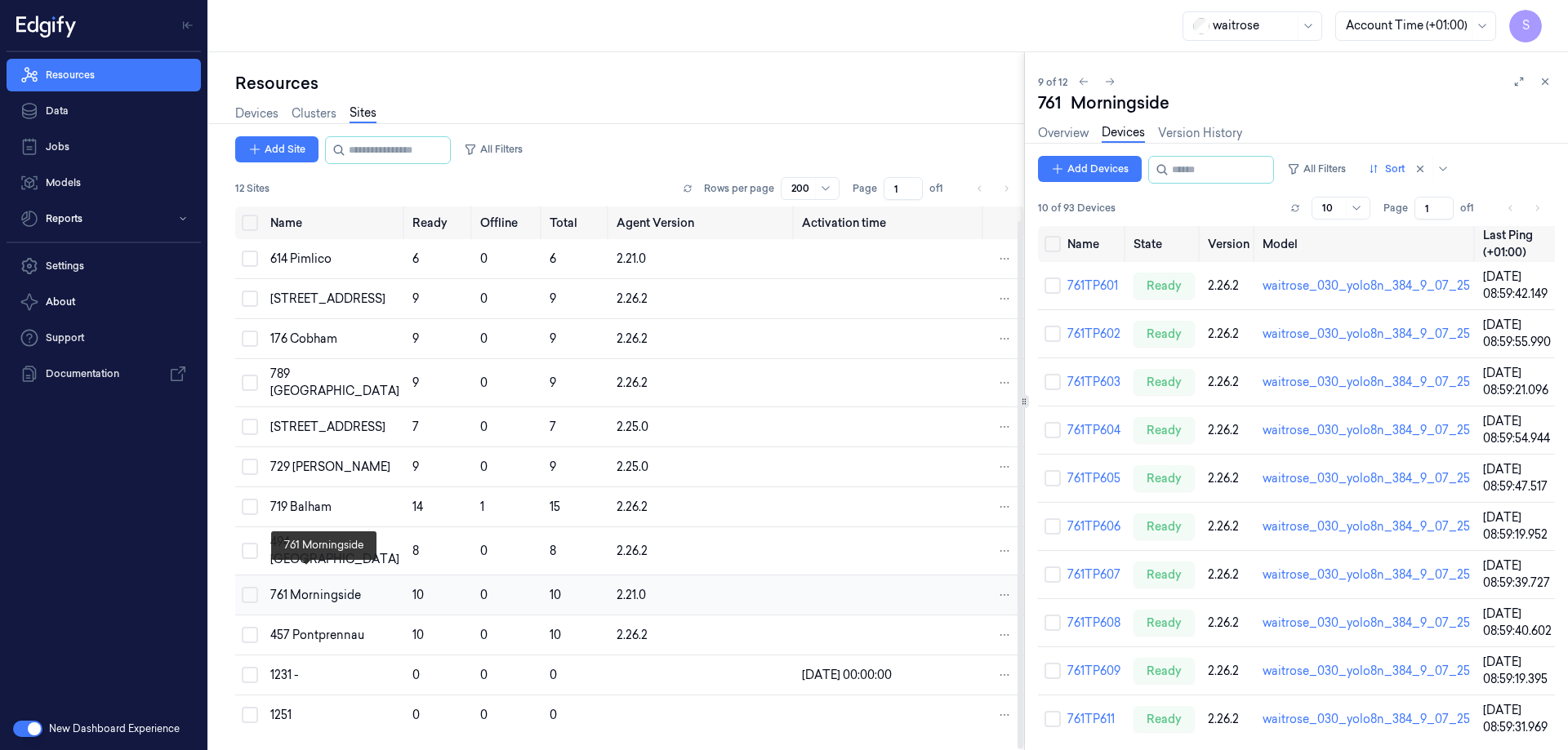
scroll to position [14, 0]
click at [302, 630] on div "457 Pontprennau" at bounding box center [335, 635] width 129 height 18
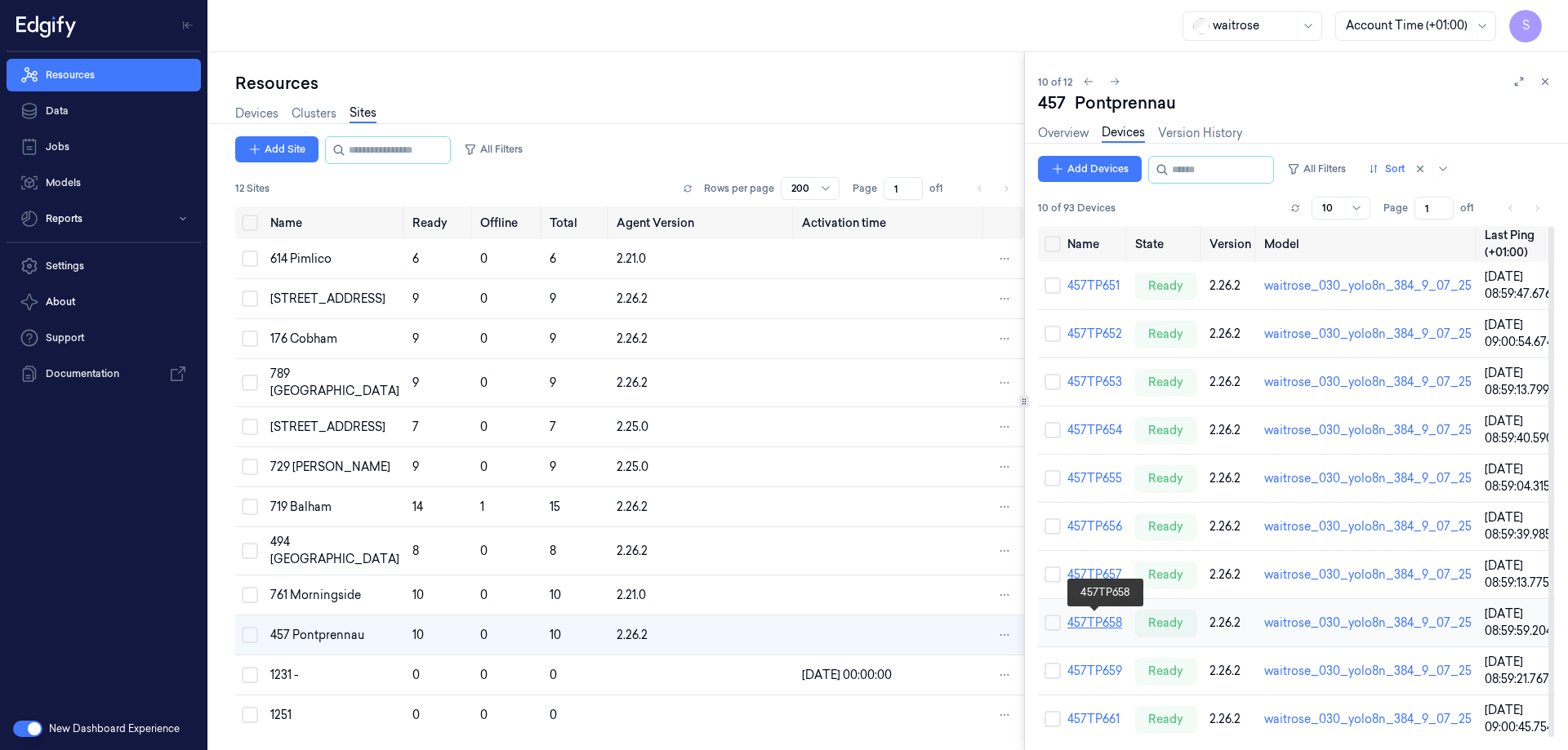
click at [1111, 623] on link "457TP658" at bounding box center [1094, 623] width 55 height 15
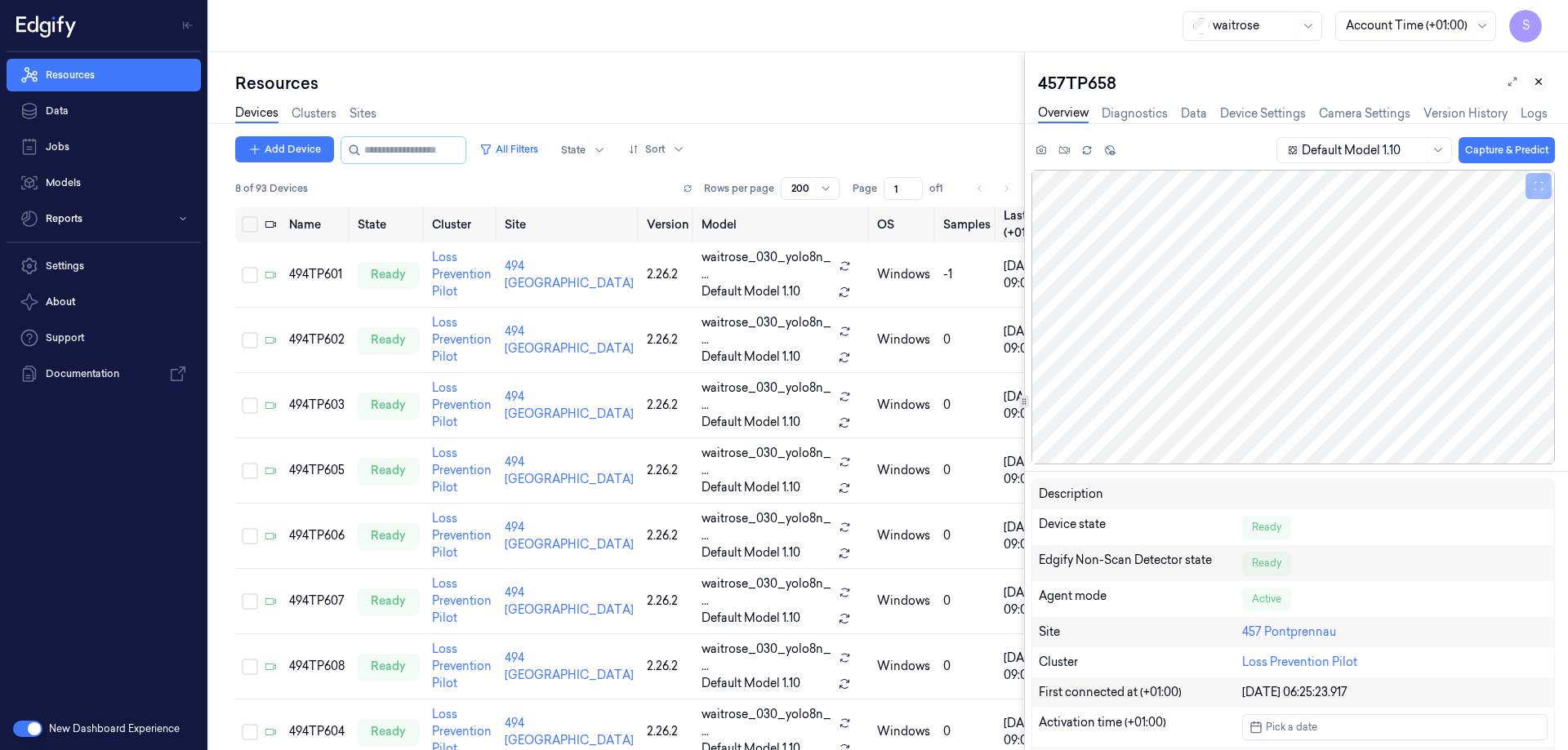
click at [1540, 81] on icon at bounding box center [1538, 81] width 11 height 11
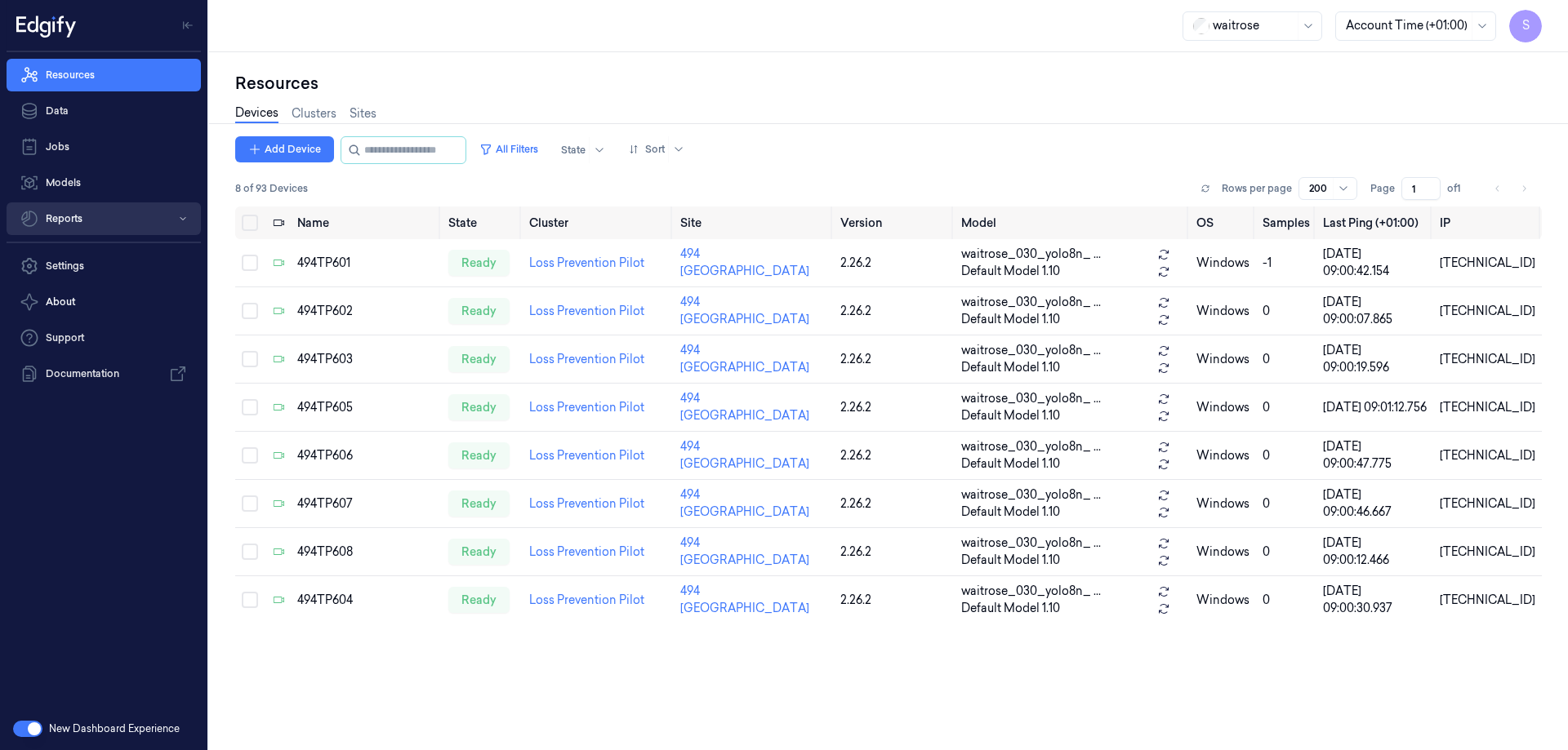
click at [72, 218] on button "Reports" at bounding box center [103, 218] width 194 height 32
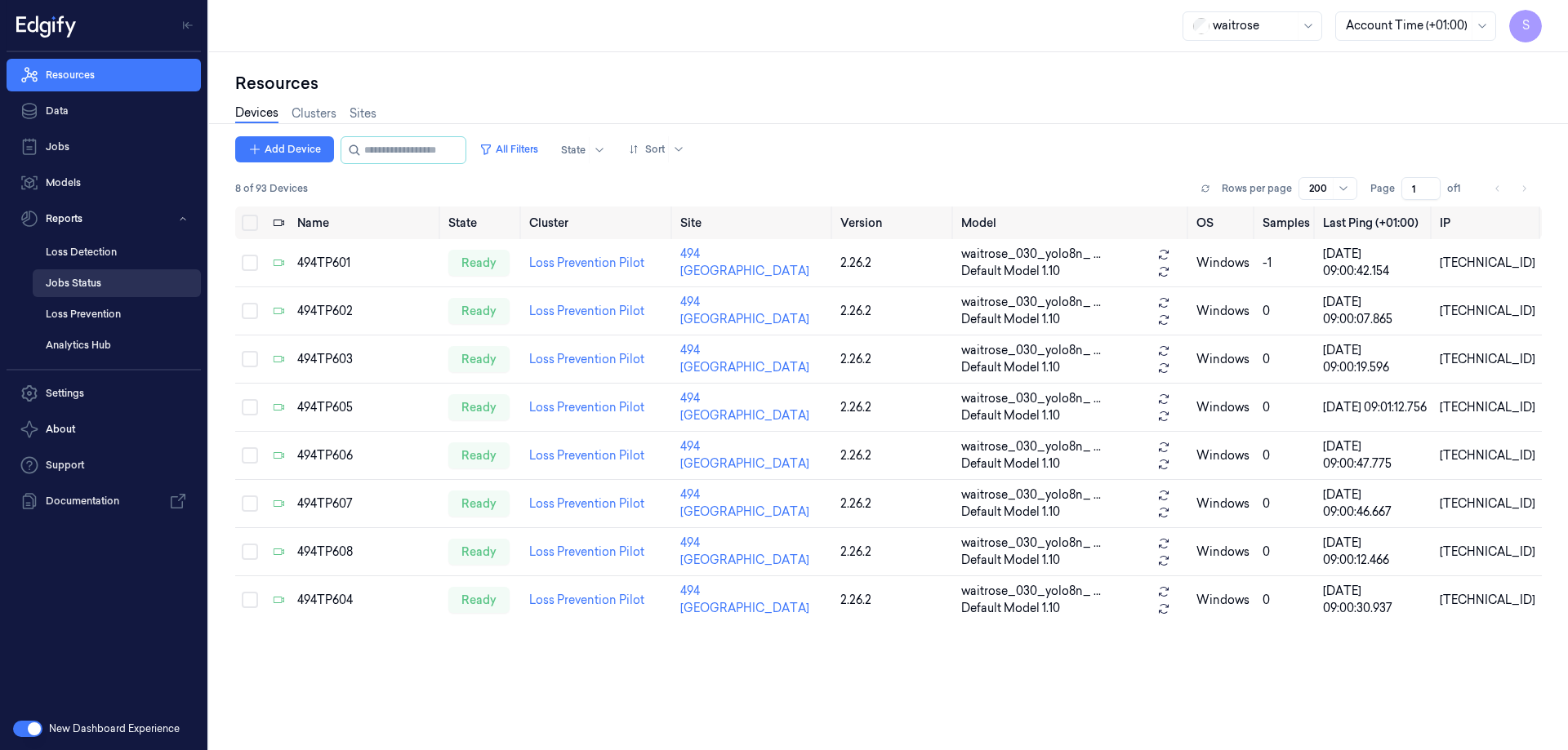
click at [68, 284] on link "Jobs Status" at bounding box center [116, 284] width 168 height 28
